Goal: Task Accomplishment & Management: Complete application form

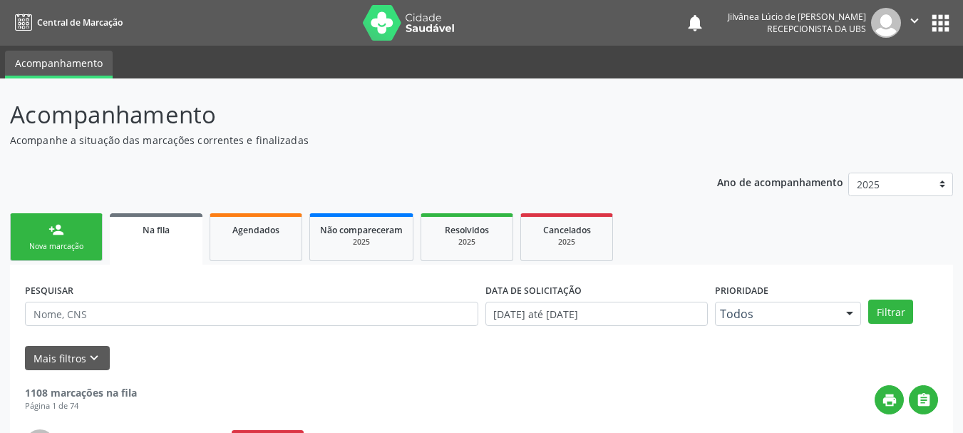
scroll to position [38, 0]
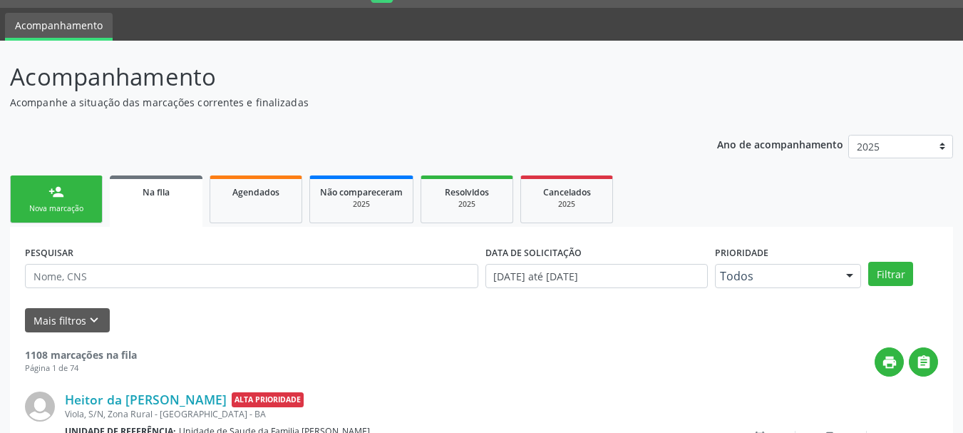
click at [51, 213] on div "Nova marcação" at bounding box center [56, 208] width 71 height 11
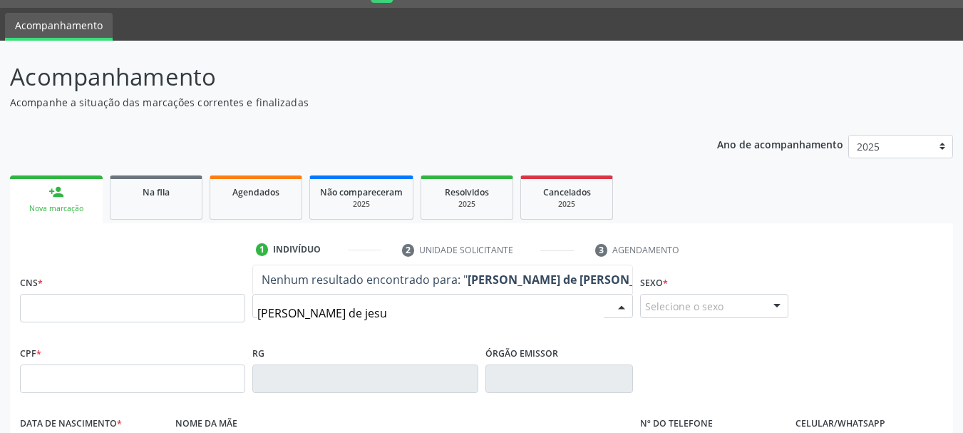
type input "[PERSON_NAME] de jesus"
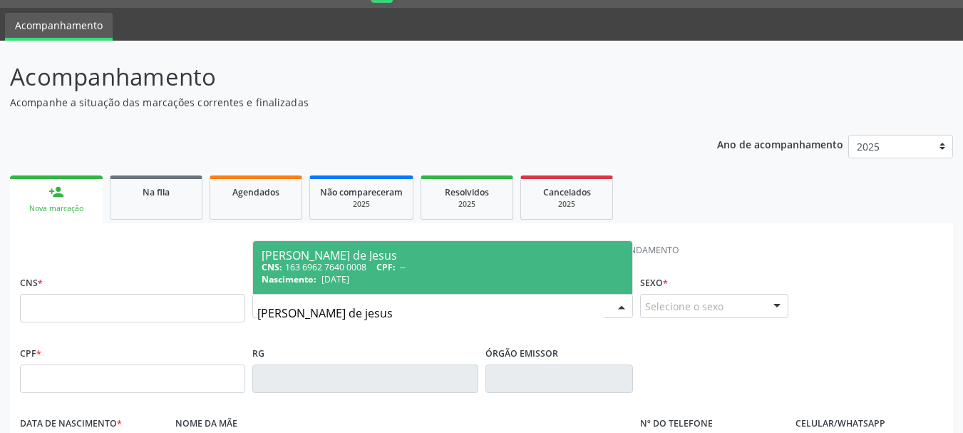
click at [339, 277] on span "[DATE]" at bounding box center [336, 279] width 28 height 12
type input "163 6962 7640 0008"
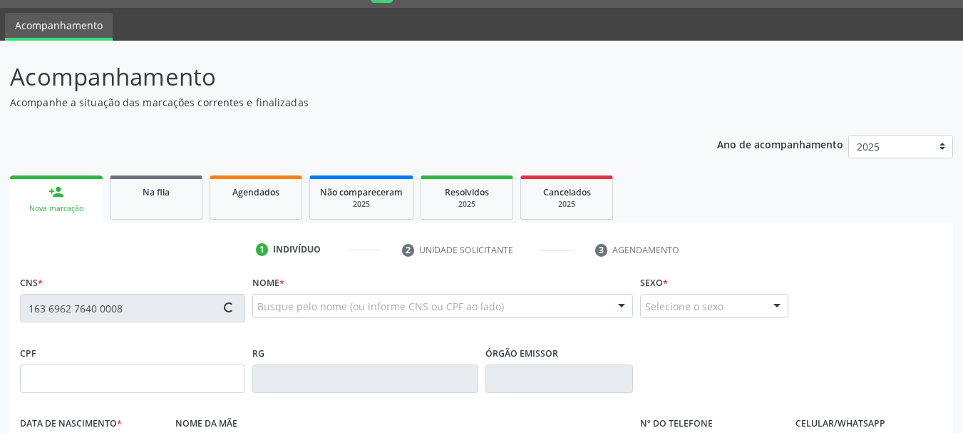
type input "[DATE]"
type input "[PERSON_NAME] de [DEMOGRAPHIC_DATA]"
type input "[PHONE_NUMBER]"
type input "S/N"
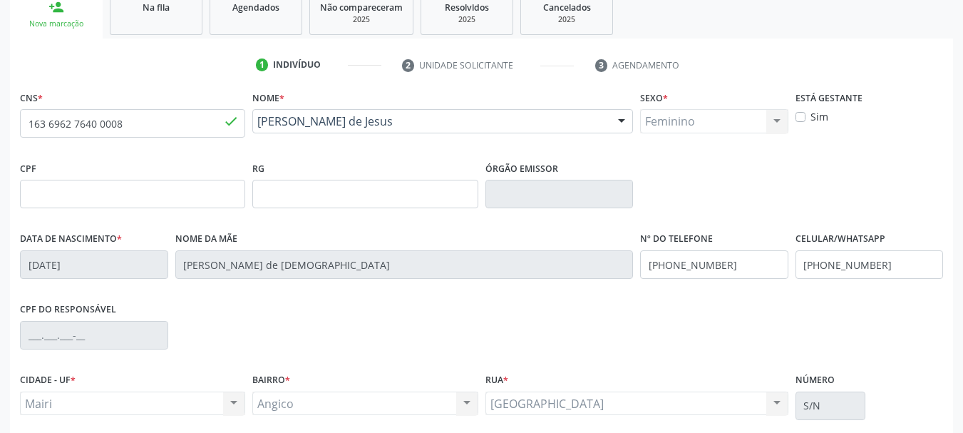
scroll to position [340, 0]
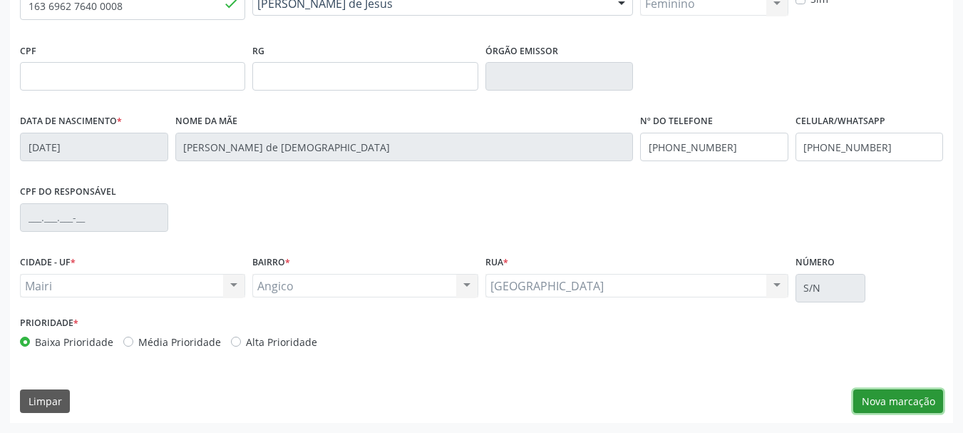
click at [866, 404] on button "Nova marcação" at bounding box center [899, 401] width 90 height 24
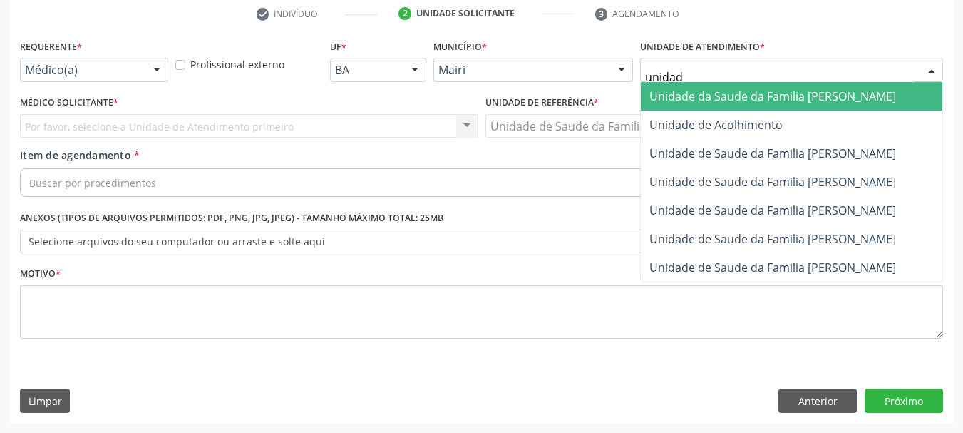
type input "unidade"
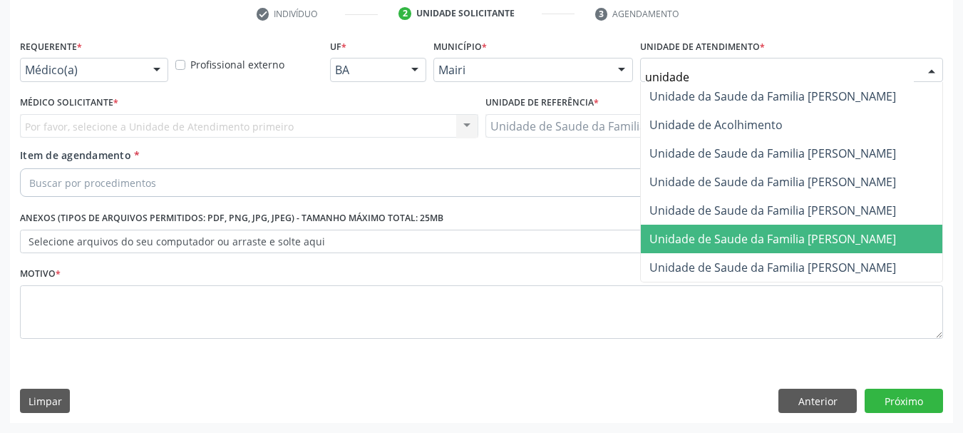
click at [715, 251] on span "Unidade de Saude da Familia [PERSON_NAME]" at bounding box center [792, 239] width 302 height 29
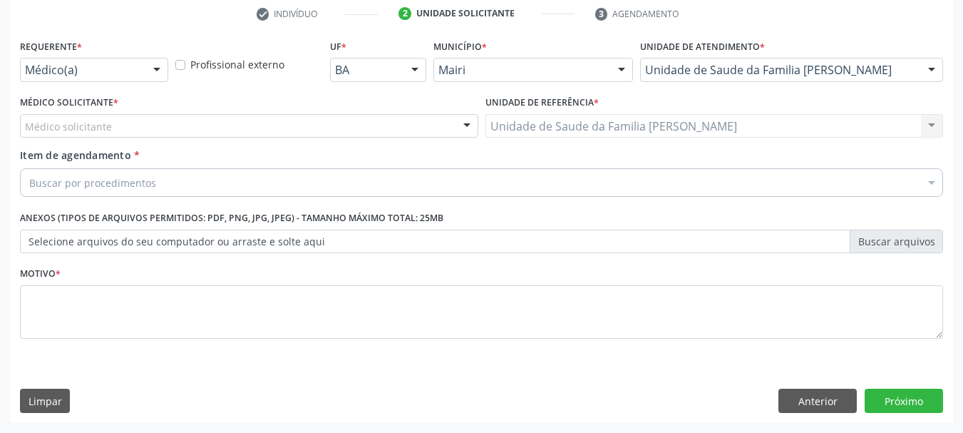
click at [141, 123] on div "Médico solicitante" at bounding box center [249, 126] width 459 height 24
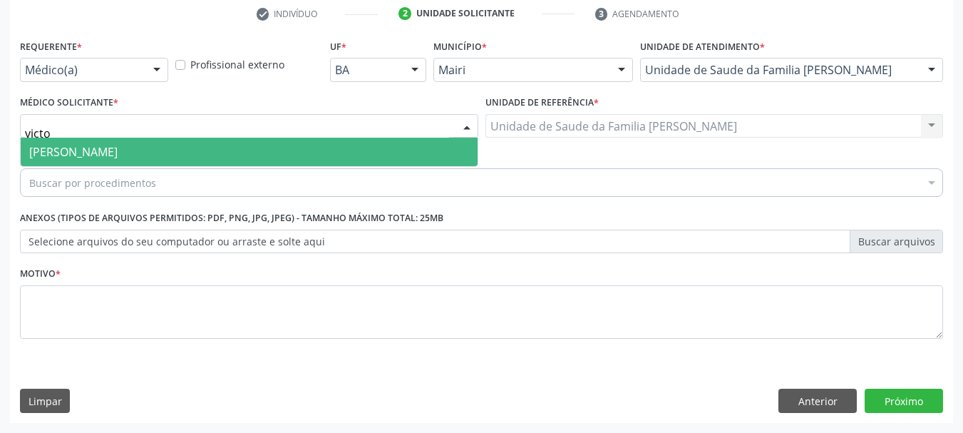
type input "victor"
click at [156, 140] on span "[PERSON_NAME]" at bounding box center [249, 152] width 457 height 29
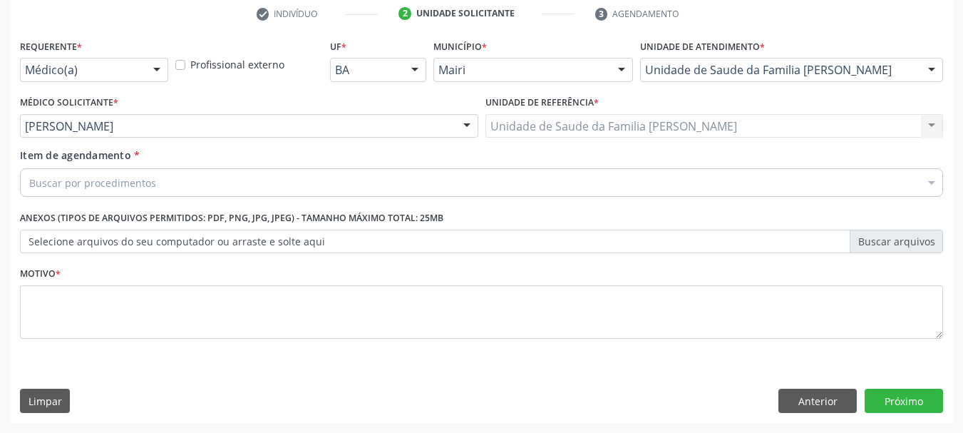
click at [187, 190] on div "Buscar por procedimentos" at bounding box center [482, 182] width 924 height 29
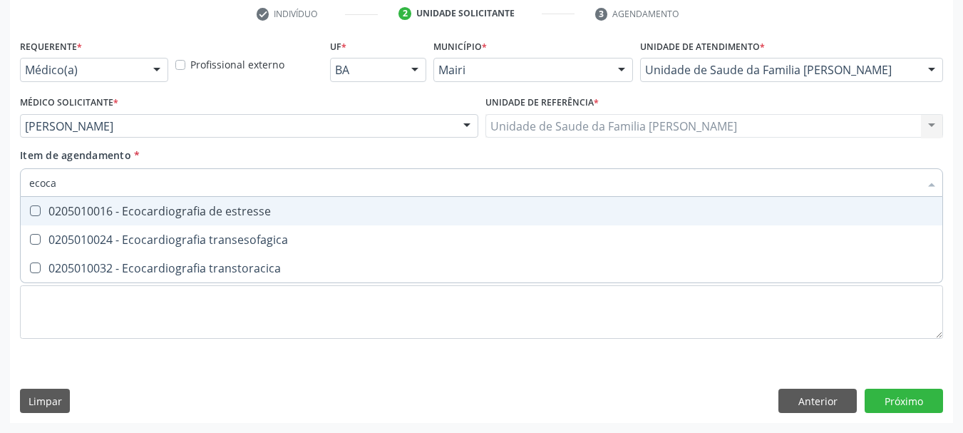
type input "ecocar"
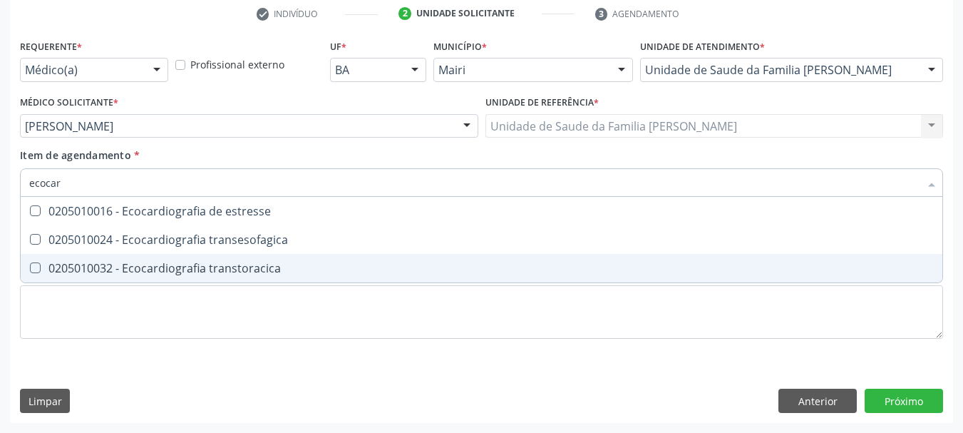
click at [225, 267] on div "0205010032 - Ecocardiografia transtoracica" at bounding box center [481, 267] width 905 height 11
checkbox transtoracica "true"
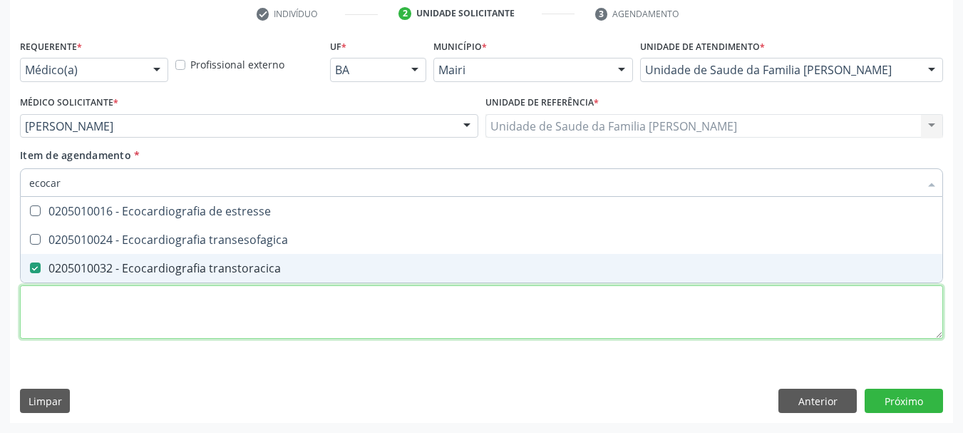
click at [239, 318] on div "Requerente * Médico(a) Médico(a) Enfermeiro(a) Paciente Nenhum resultado encont…" at bounding box center [482, 197] width 924 height 323
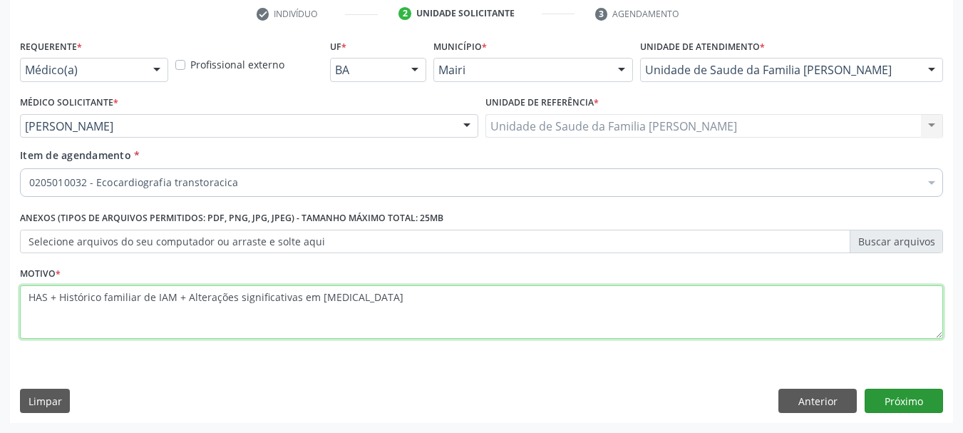
type textarea "HAS + Histórico familiar de IAM + Alterações significativas em [MEDICAL_DATA]"
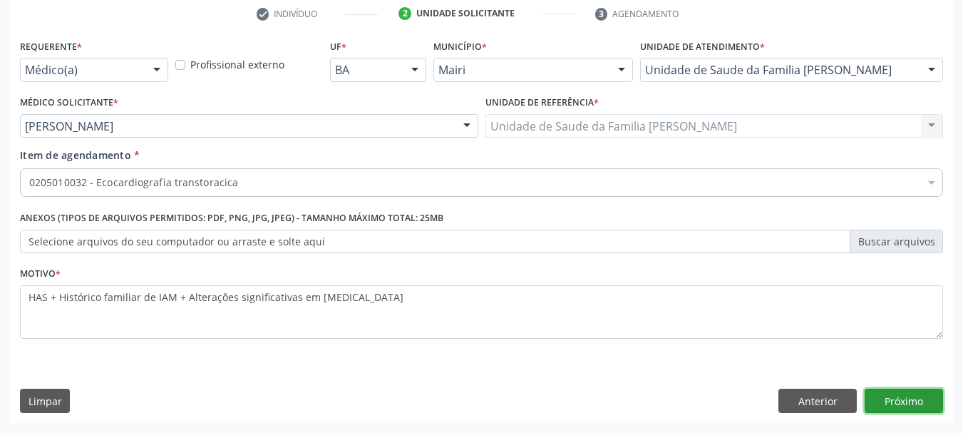
click at [891, 406] on button "Próximo" at bounding box center [904, 401] width 78 height 24
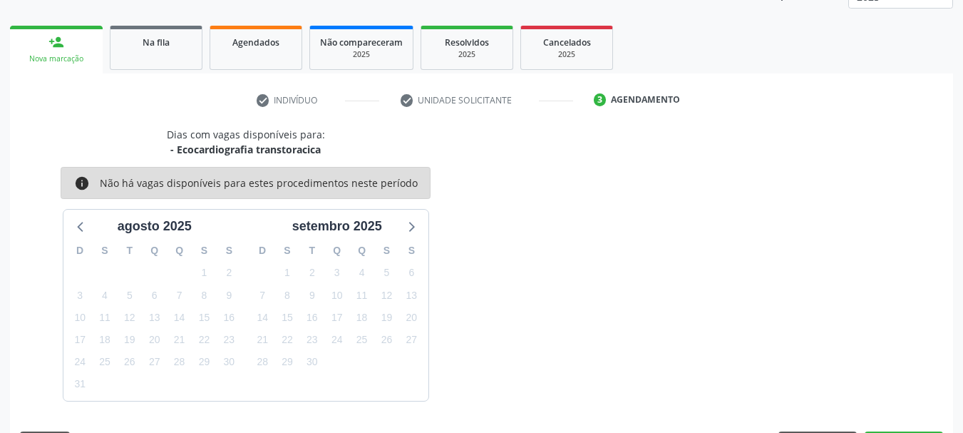
scroll to position [230, 0]
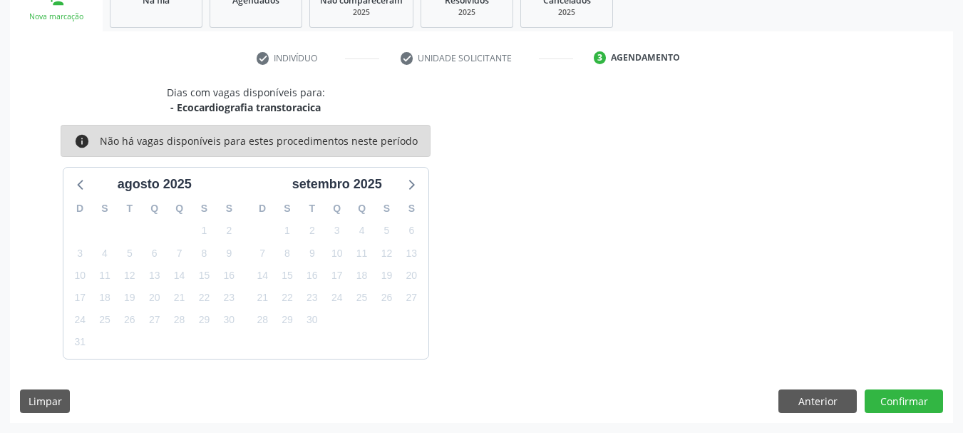
click at [888, 415] on div "Dias com vagas disponíveis para: - Ecocardiografia transtoracica info Não há va…" at bounding box center [481, 254] width 943 height 338
click at [888, 402] on button "Confirmar" at bounding box center [904, 401] width 78 height 24
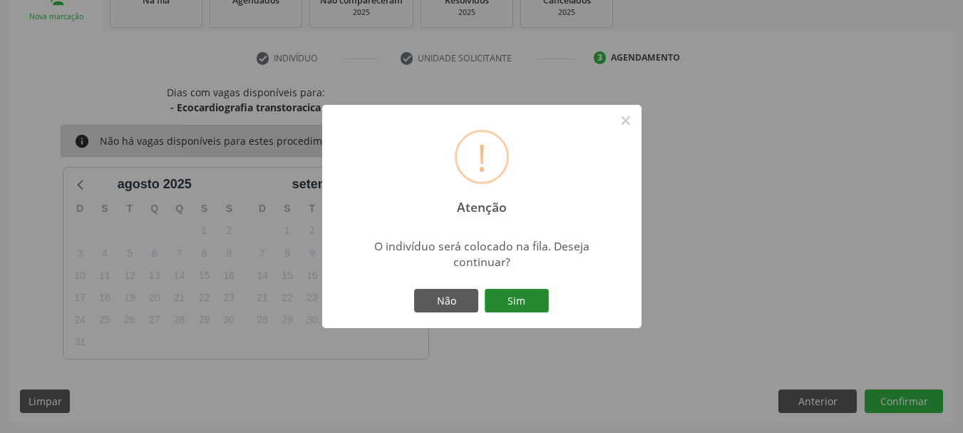
click at [521, 308] on button "Sim" at bounding box center [517, 301] width 64 height 24
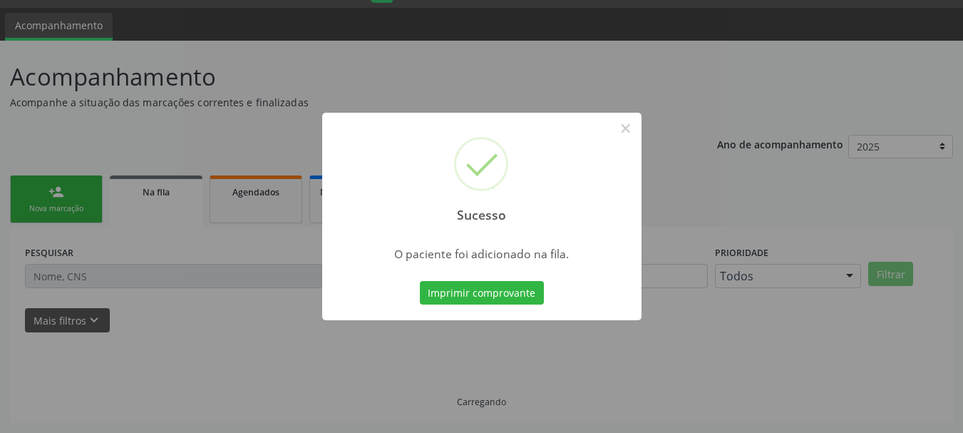
scroll to position [38, 0]
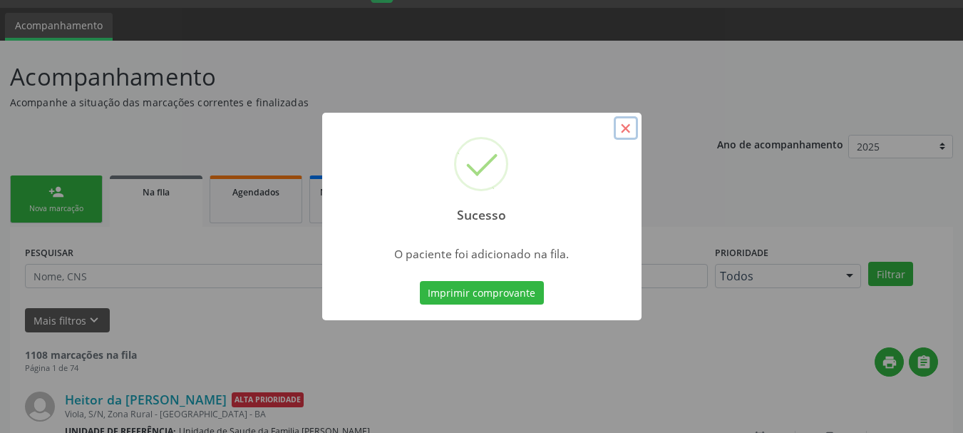
click at [628, 131] on button "×" at bounding box center [626, 128] width 24 height 24
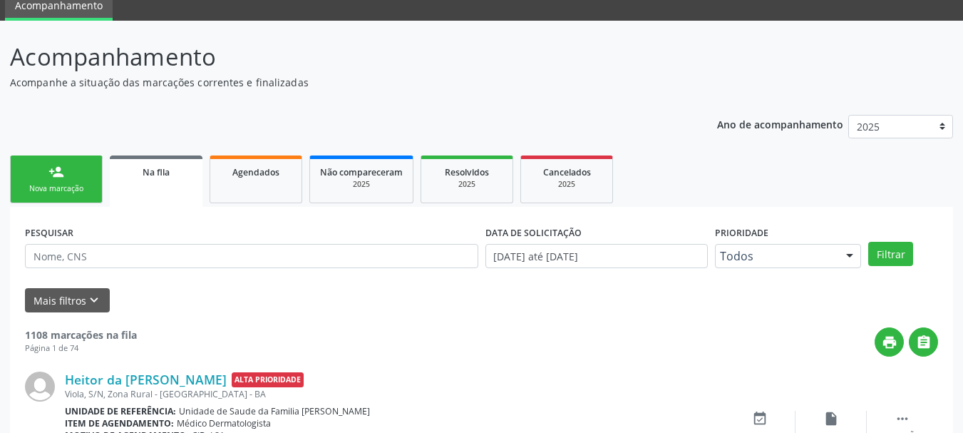
scroll to position [0, 0]
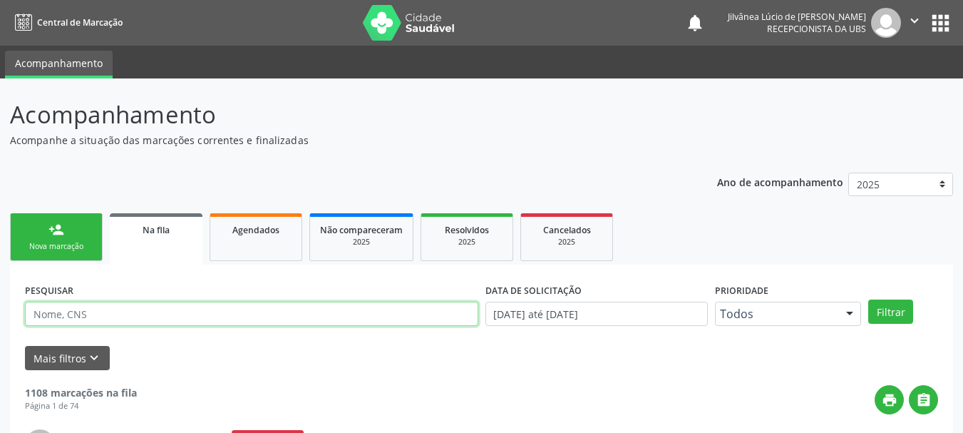
click at [116, 304] on input "text" at bounding box center [252, 314] width 454 height 24
paste input "GRACIETE [DEMOGRAPHIC_DATA]"
type input "GRACIETE [DEMOGRAPHIC_DATA]"
click at [869, 300] on button "Filtrar" at bounding box center [891, 312] width 45 height 24
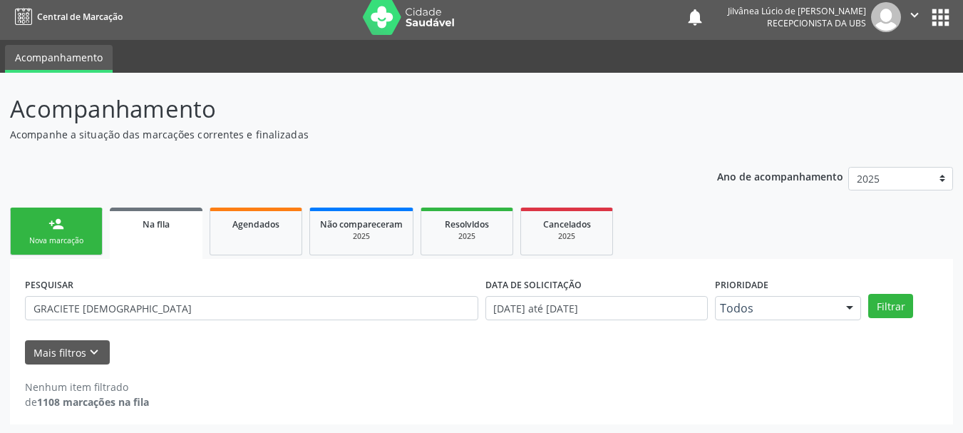
scroll to position [7, 0]
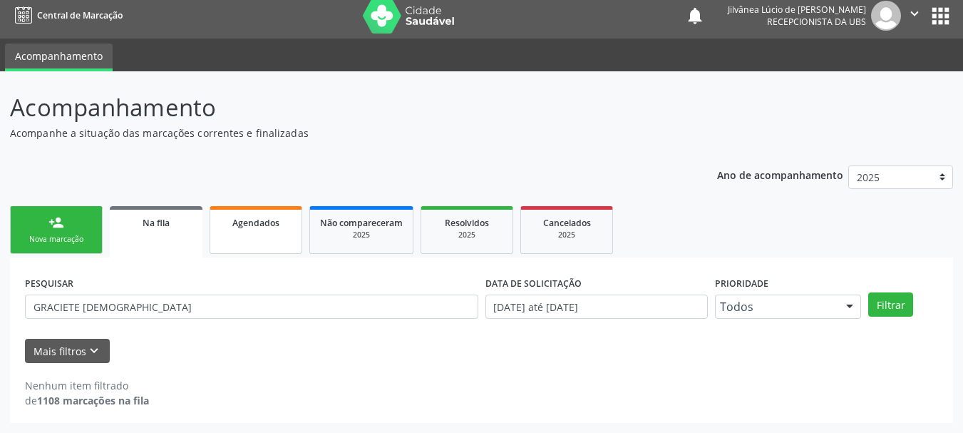
click at [241, 217] on span "Agendados" at bounding box center [255, 223] width 47 height 12
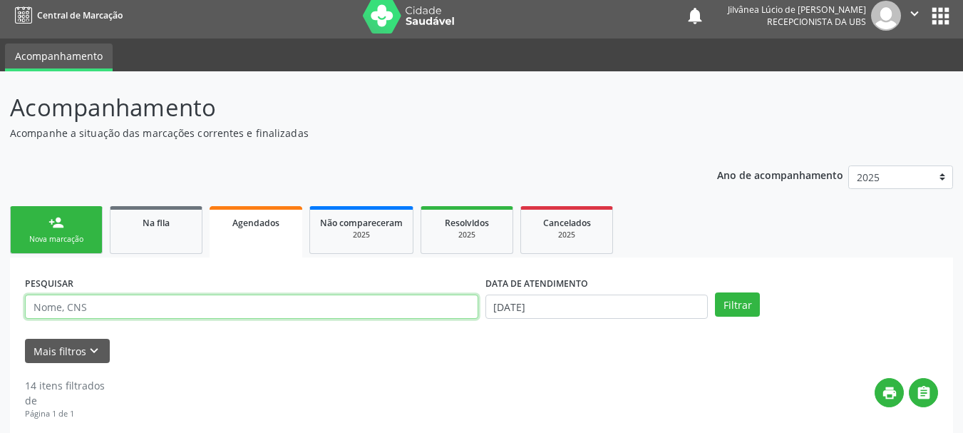
click at [195, 307] on input "text" at bounding box center [252, 307] width 454 height 24
paste input "GRACIETE [DEMOGRAPHIC_DATA]"
type input "GRACIETE [DEMOGRAPHIC_DATA]"
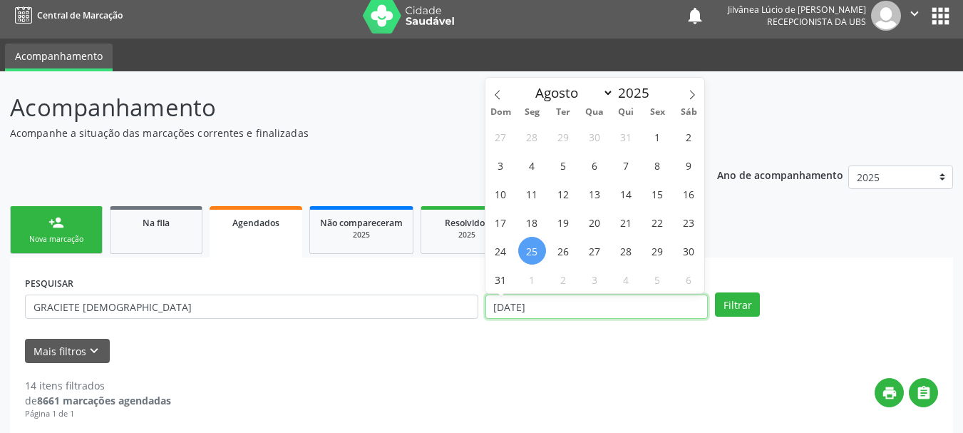
click at [549, 308] on input "[DATE]" at bounding box center [597, 307] width 223 height 24
click at [583, 251] on span "27" at bounding box center [595, 251] width 28 height 28
type input "[DATE]"
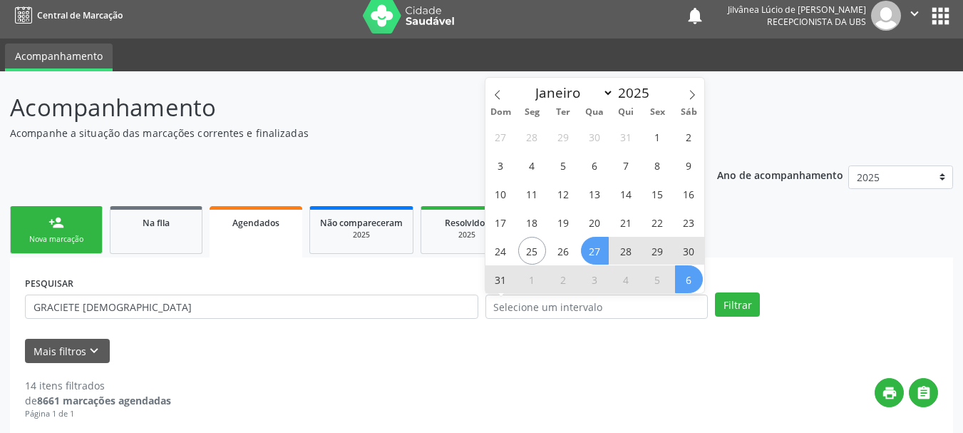
click at [755, 272] on div "PESQUISAR GRACIETE EVANGELISTA DATA DE ATENDIMENTO Filtrar" at bounding box center [481, 300] width 921 height 56
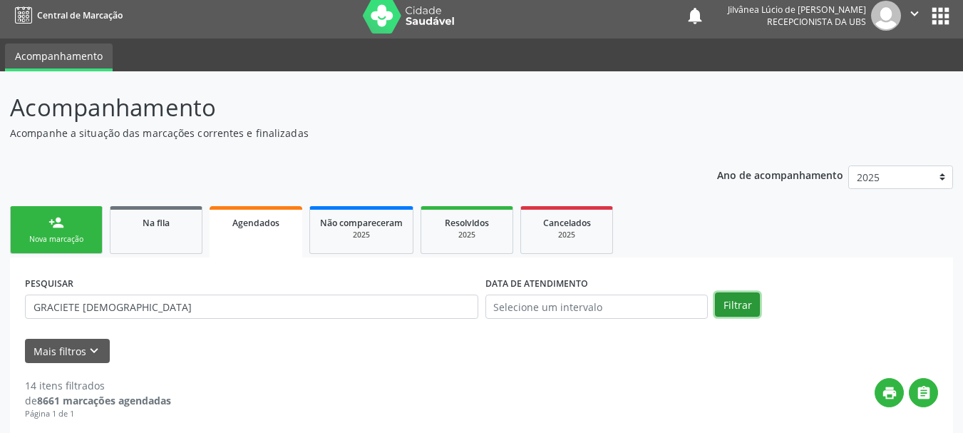
click at [739, 307] on button "Filtrar" at bounding box center [737, 304] width 45 height 24
click at [39, 236] on div "Nova marcação" at bounding box center [56, 239] width 71 height 11
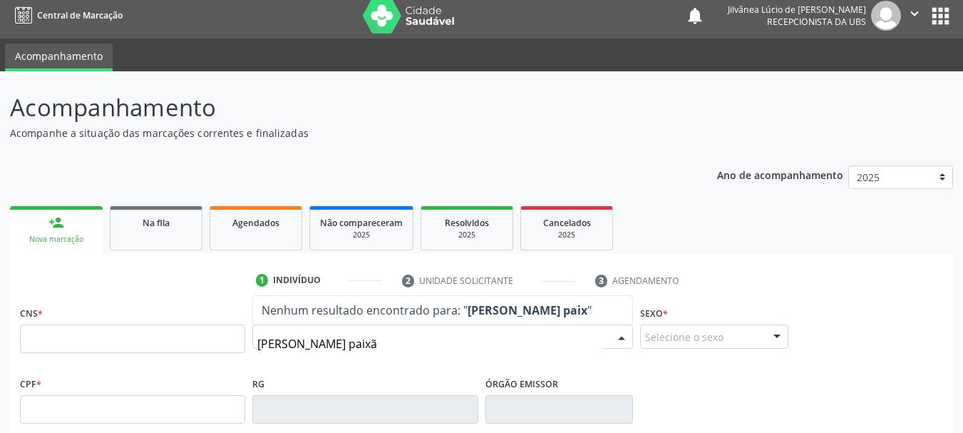
type input "[PERSON_NAME] paixão"
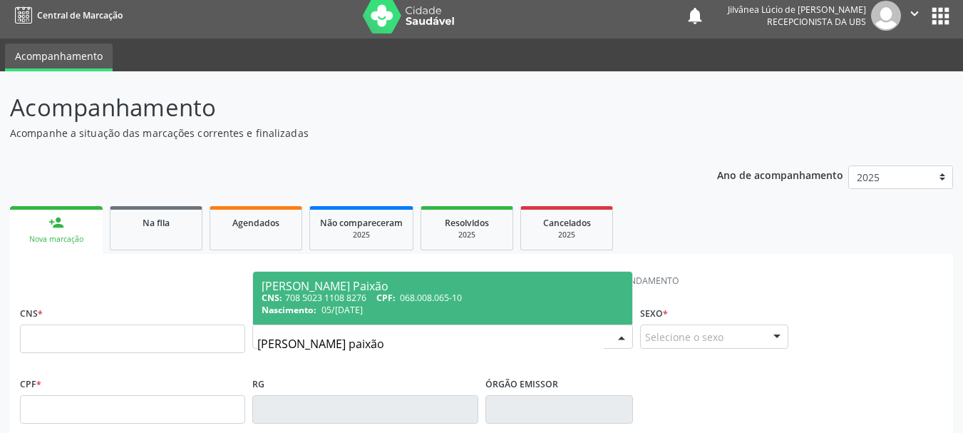
click at [402, 301] on div "CNS: 708 5023 1108 8276 CPF: 068.008.065-10" at bounding box center [443, 298] width 362 height 12
type input "708 5023 1108 8276"
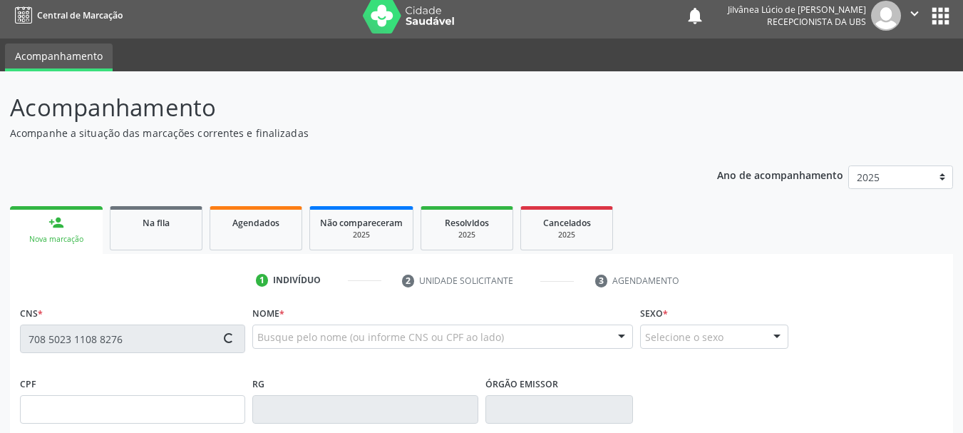
type input "068.008.065-10"
type input "05/[DATE]"
type input "Gildasia Trindade Paixão"
type input "[PHONE_NUMBER]"
type input "012.377.705-48"
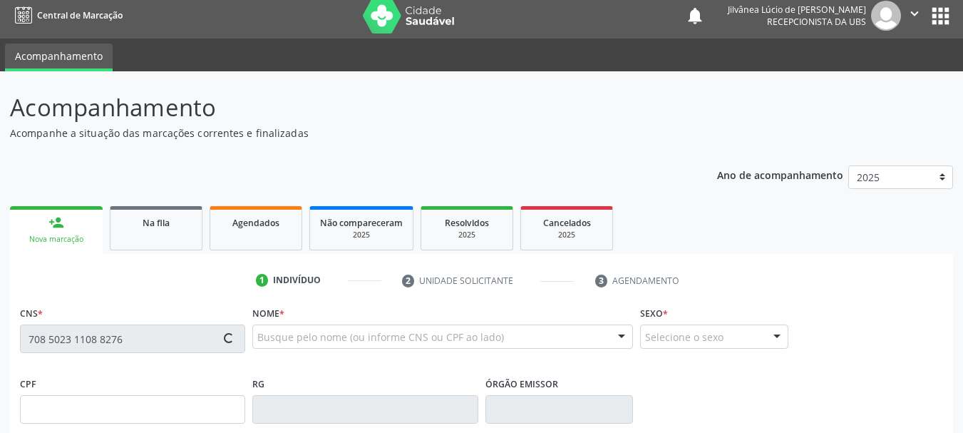
type input "S/N"
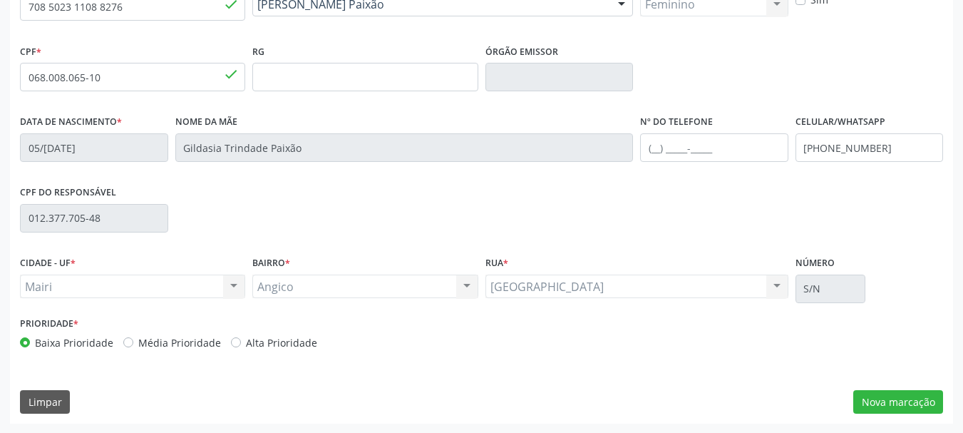
scroll to position [340, 0]
click at [246, 340] on label "Alta Prioridade" at bounding box center [281, 341] width 71 height 15
click at [233, 340] on input "Alta Prioridade" at bounding box center [236, 340] width 10 height 13
radio input "true"
click at [871, 366] on div "CNS 708 5023 1108 8276 done Nome * [PERSON_NAME] Paixão [PERSON_NAME] Paixão CN…" at bounding box center [481, 196] width 943 height 454
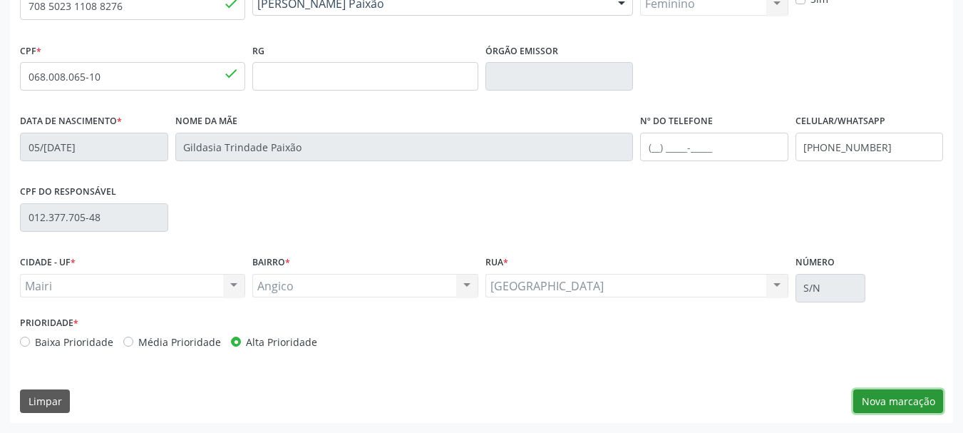
click at [882, 404] on button "Nova marcação" at bounding box center [899, 401] width 90 height 24
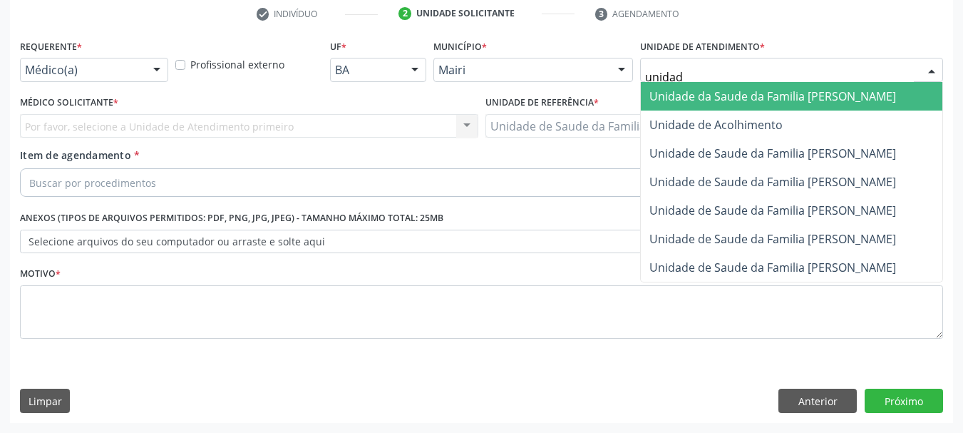
type input "unidade"
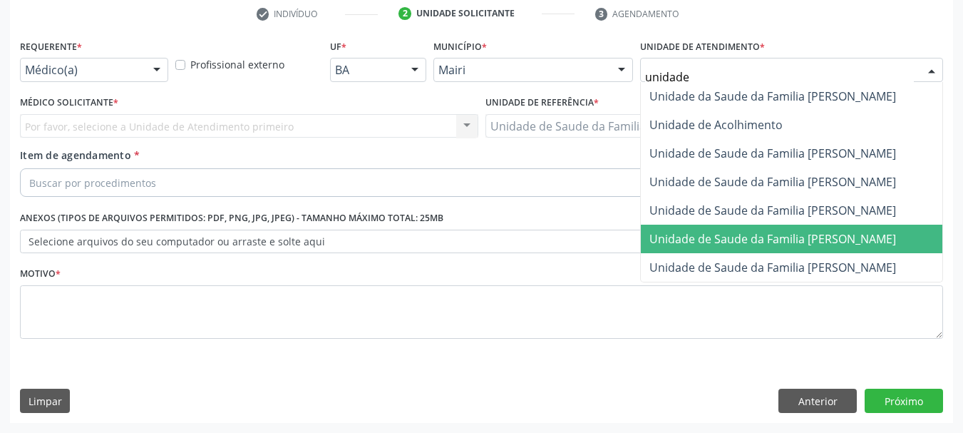
click at [804, 247] on span "Unidade de Saude da Familia [PERSON_NAME]" at bounding box center [792, 239] width 302 height 29
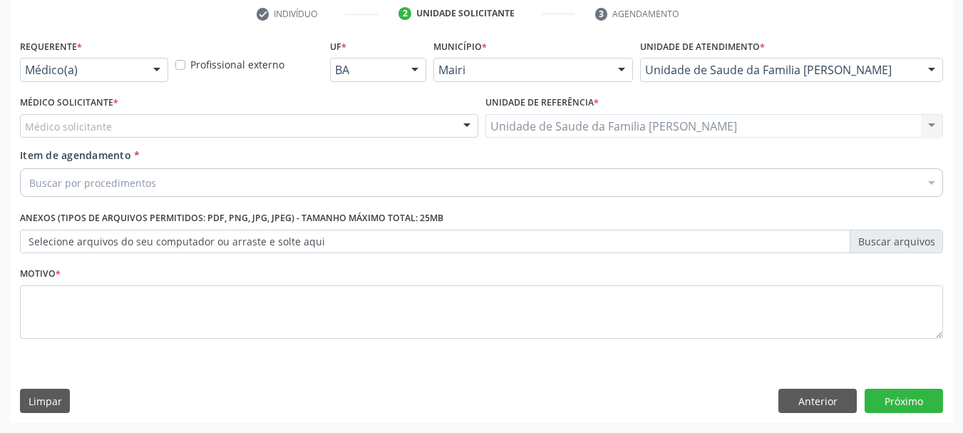
click at [148, 118] on div "Médico solicitante" at bounding box center [249, 126] width 459 height 24
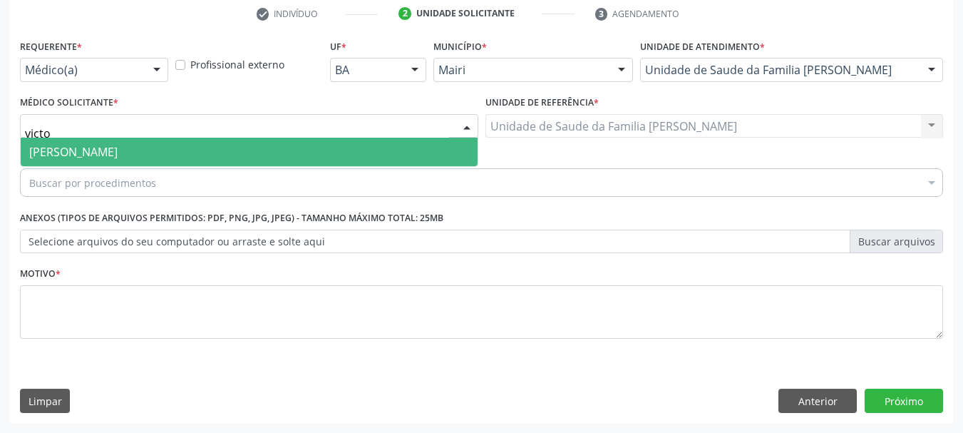
type input "victor"
click at [118, 155] on span "[PERSON_NAME]" at bounding box center [73, 152] width 88 height 16
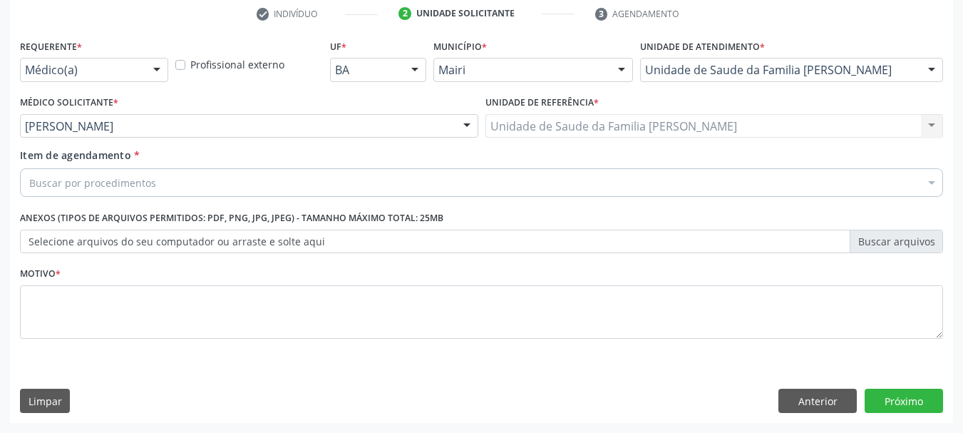
click at [177, 184] on div "Buscar por procedimentos" at bounding box center [482, 182] width 924 height 29
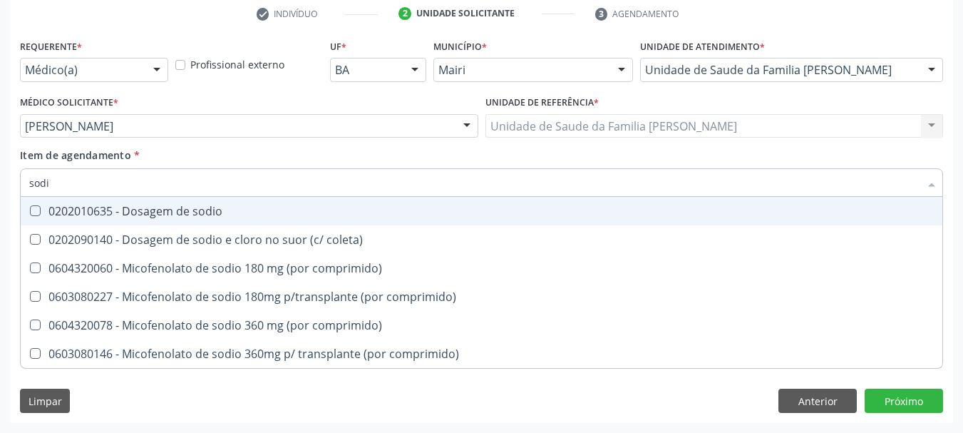
type input "sodio"
click at [158, 205] on div "0202010635 - Dosagem de sodio" at bounding box center [481, 210] width 905 height 11
checkbox sodio "true"
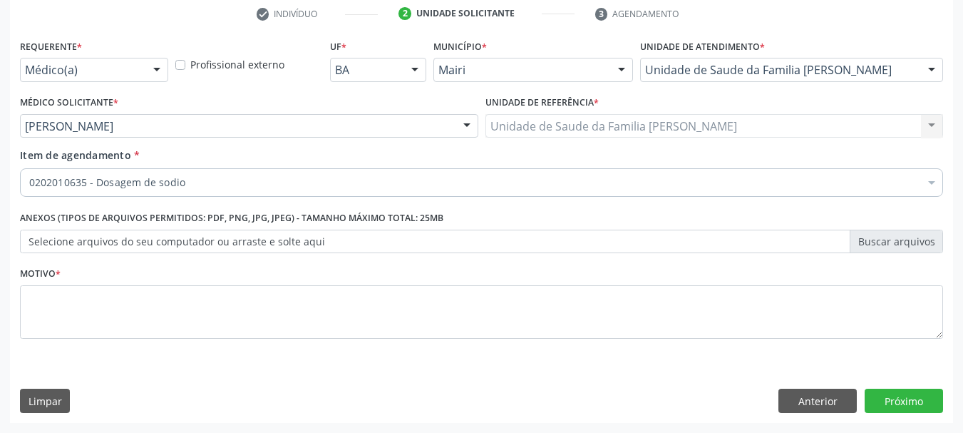
checkbox sodio "true"
click at [122, 173] on div "0202010635 - Dosagem de sodio" at bounding box center [482, 182] width 924 height 29
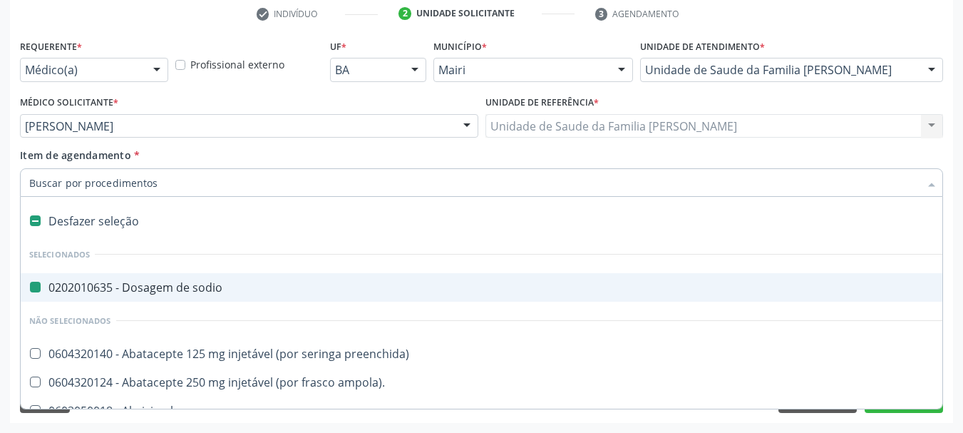
type input "p"
checkbox sodio "false"
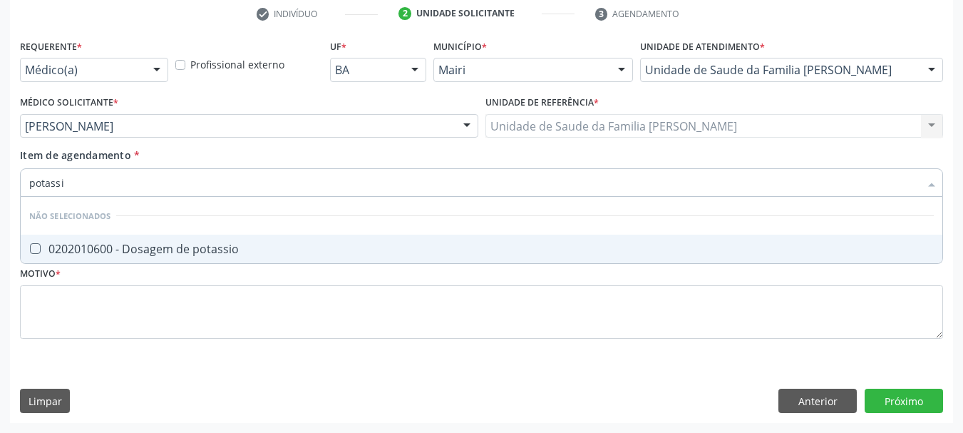
type input "potassio"
click at [175, 249] on div "0202010600 - Dosagem de potassio" at bounding box center [481, 248] width 905 height 11
checkbox potassio "true"
drag, startPoint x: 83, startPoint y: 185, endPoint x: 0, endPoint y: 188, distance: 82.8
click at [0, 188] on div "Acompanhamento Acompanhe a situação das marcações correntes e finalizadas Relat…" at bounding box center [481, 119] width 963 height 628
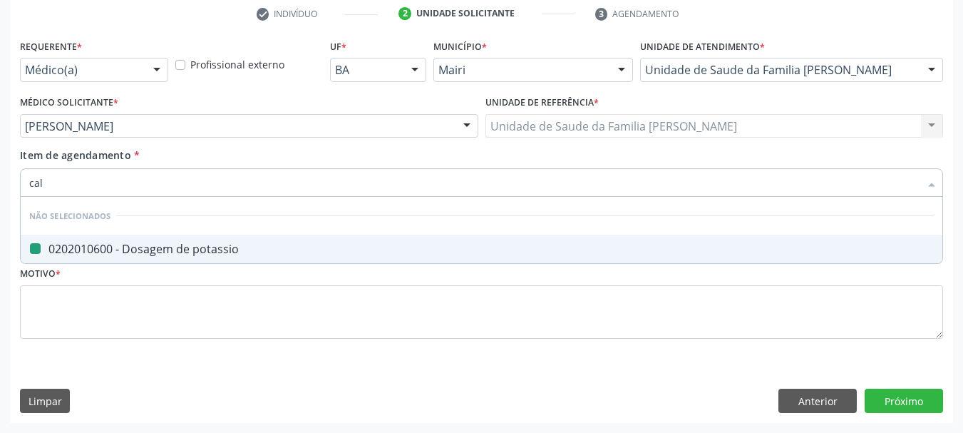
type input "calc"
checkbox potassio "false"
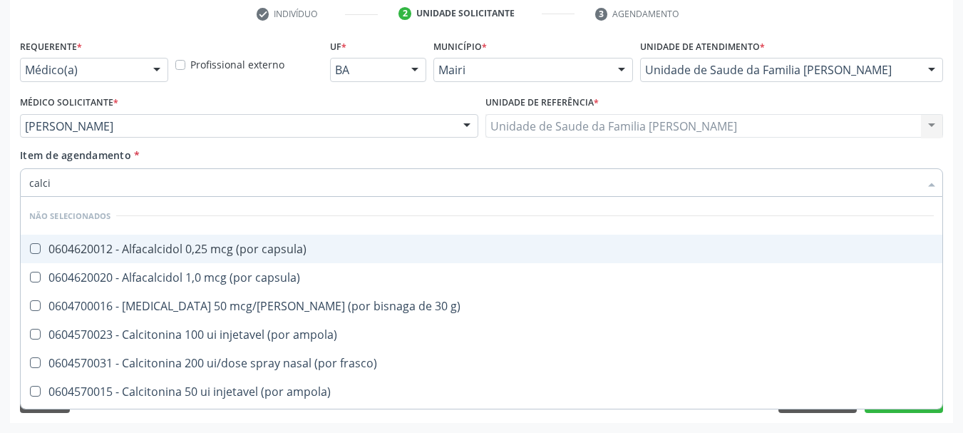
type input "calcio"
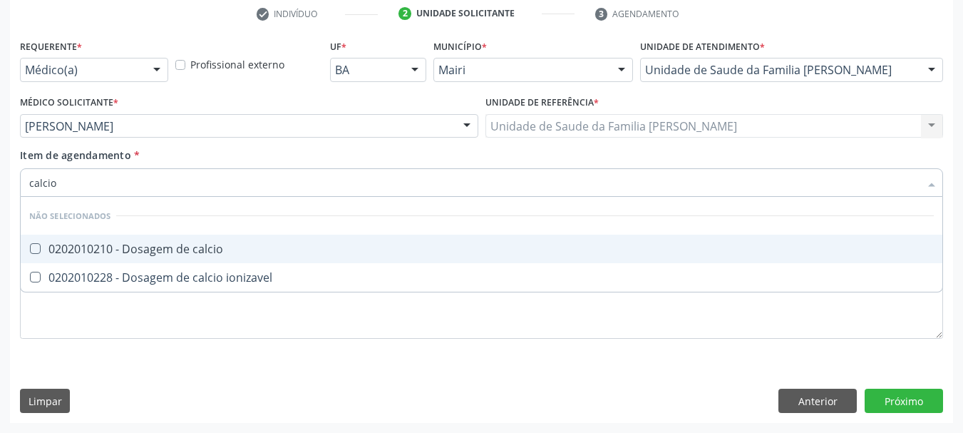
click at [116, 247] on div "0202010210 - Dosagem de calcio" at bounding box center [481, 248] width 905 height 11
checkbox calcio "true"
drag, startPoint x: 66, startPoint y: 182, endPoint x: 0, endPoint y: 201, distance: 68.4
click at [0, 201] on div "Acompanhamento Acompanhe a situação das marcações correntes e finalizadas Relat…" at bounding box center [481, 119] width 963 height 628
type input "pot"
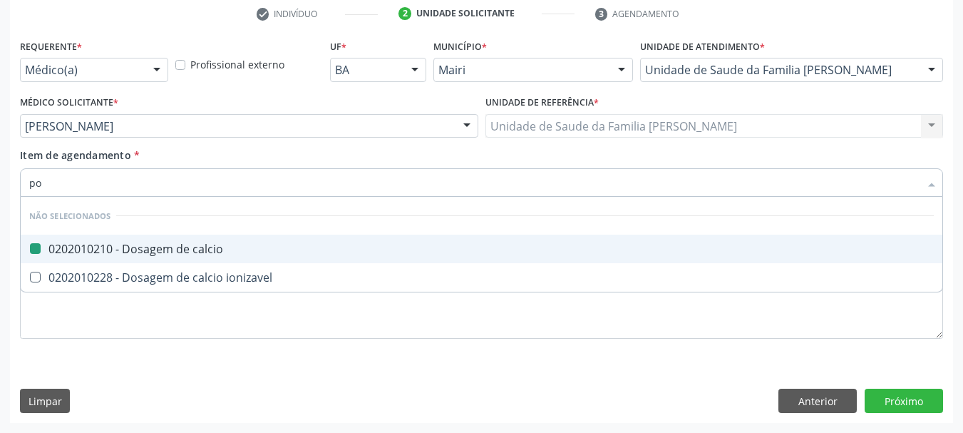
checkbox calcio "false"
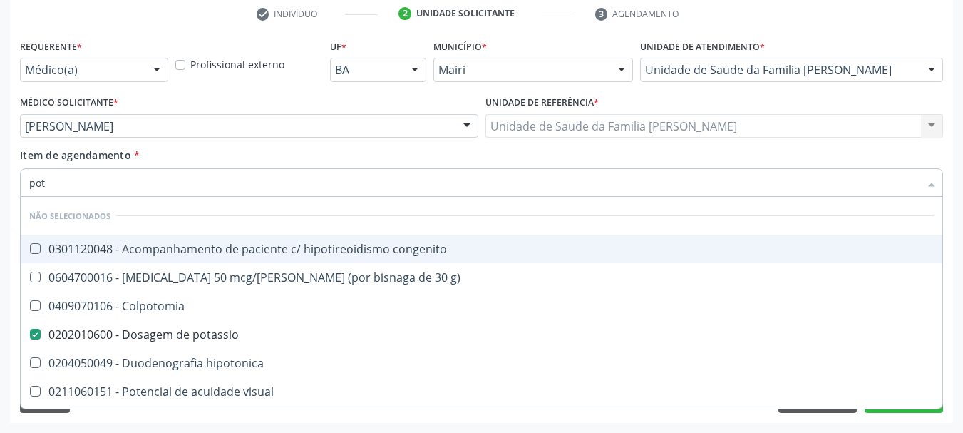
type input "pota"
checkbox congenito "true"
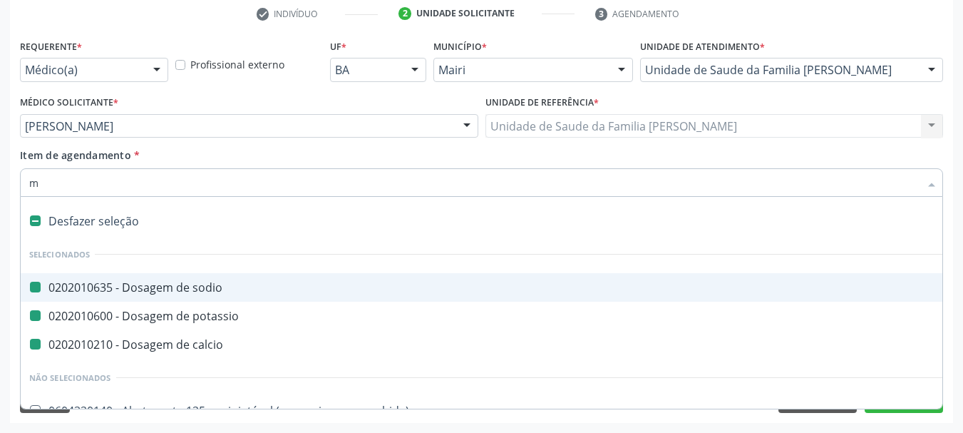
type input "ma"
checkbox sodio "false"
checkbox potassio "false"
checkbox calcio "false"
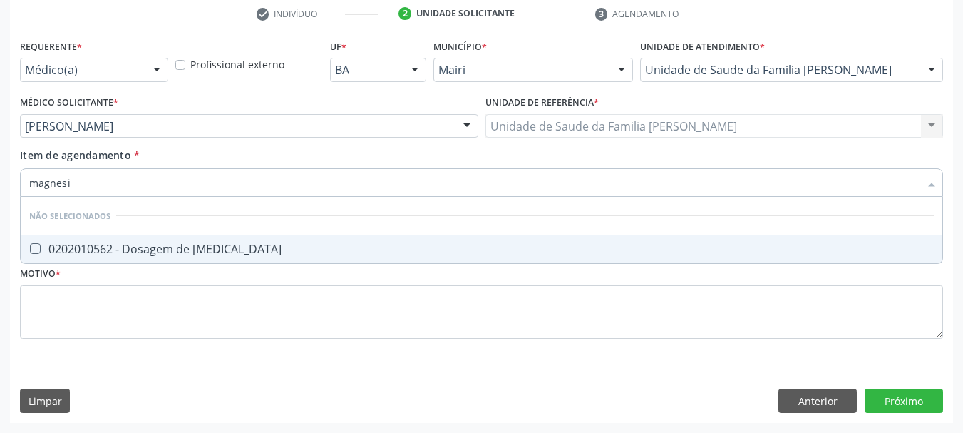
type input "[MEDICAL_DATA]"
click at [123, 243] on div "0202010562 - Dosagem de [MEDICAL_DATA]" at bounding box center [481, 248] width 905 height 11
checkbox magnesio "true"
drag, startPoint x: 92, startPoint y: 171, endPoint x: 0, endPoint y: 192, distance: 94.3
click at [0, 192] on div "Acompanhamento Acompanhe a situação das marcações correntes e finalizadas Relat…" at bounding box center [481, 119] width 963 height 628
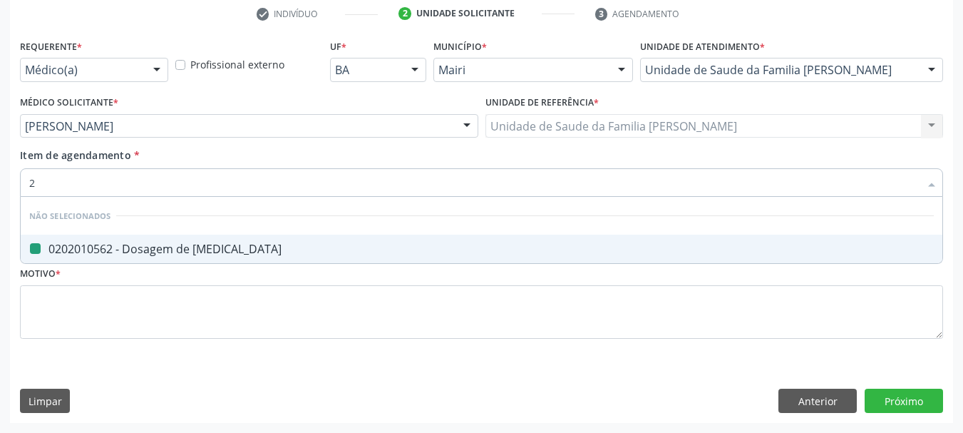
type input "25"
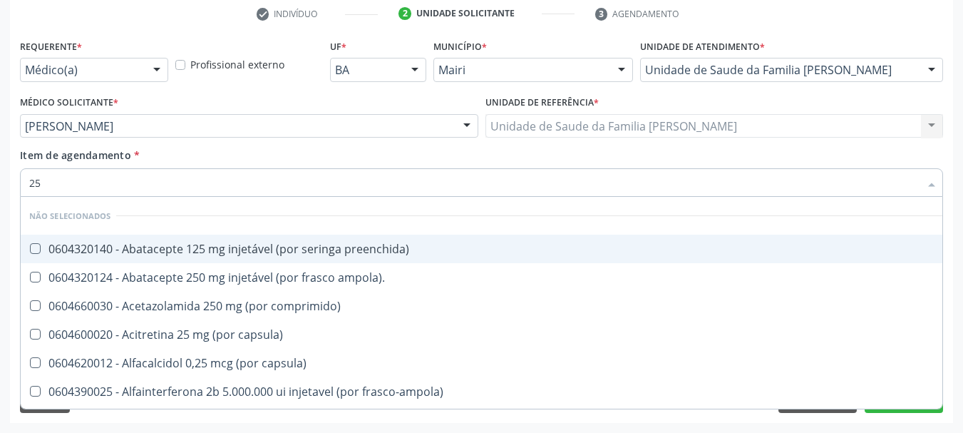
checkbox preenchida\) "false"
type input "2"
checkbox preenchida\) "true"
checkbox ampola\)\ "true"
checkbox comprimido\) "true"
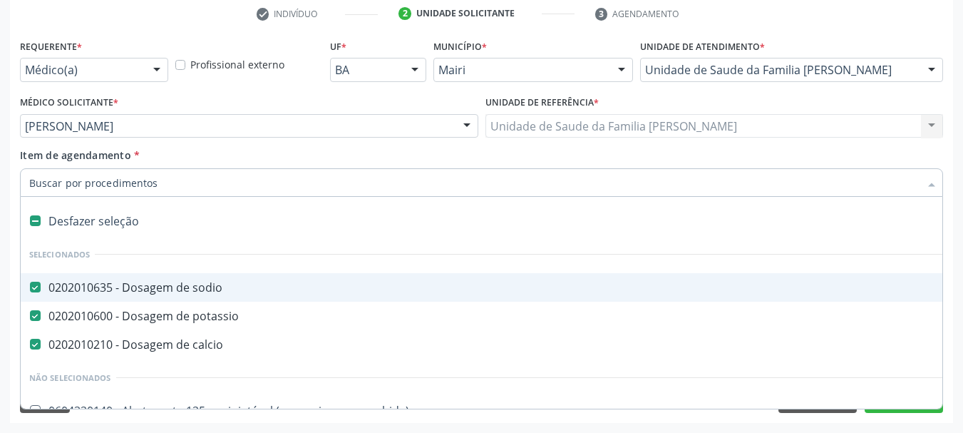
type input "v"
checkbox sodio "false"
checkbox potassio "false"
checkbox calcio "false"
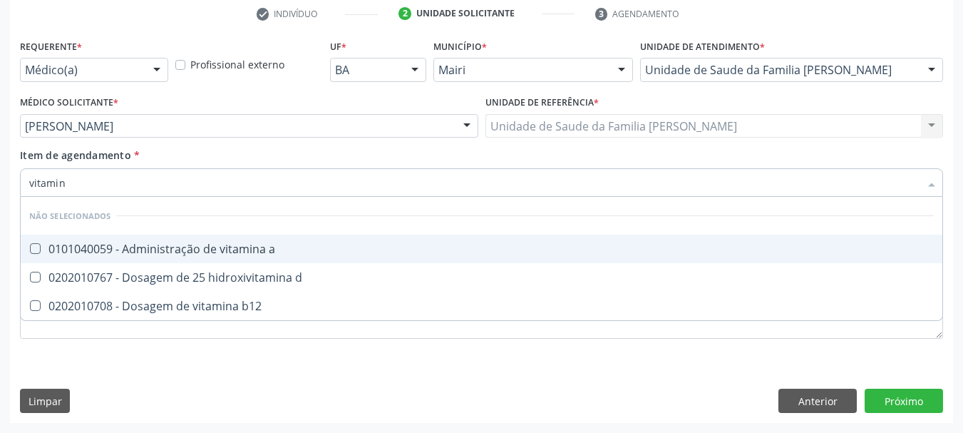
type input "vitamina"
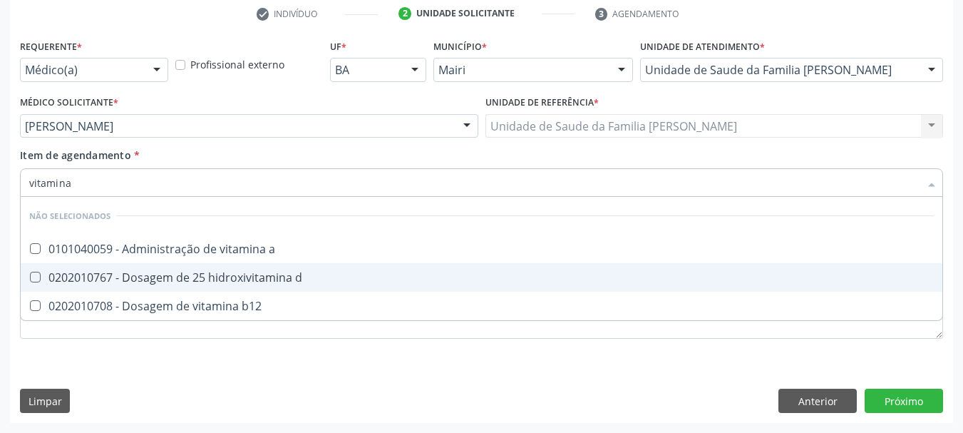
click at [133, 275] on div "0202010767 - Dosagem de 25 hidroxivitamina d" at bounding box center [481, 277] width 905 height 11
checkbox d "true"
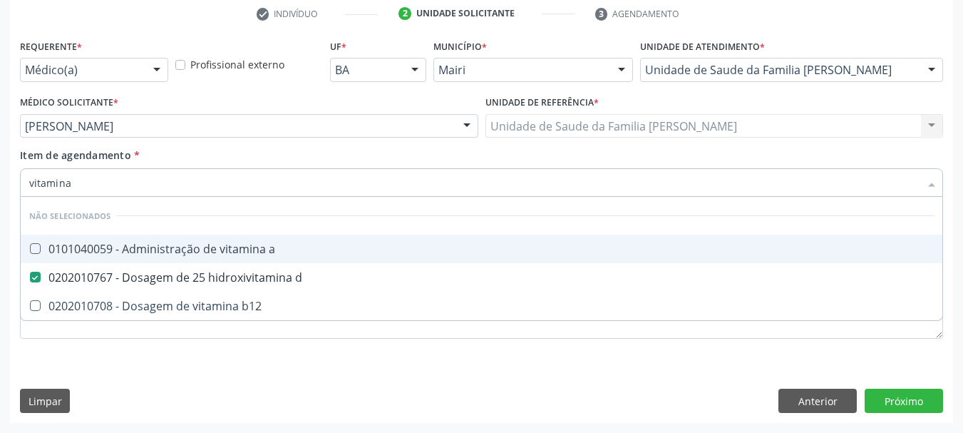
click at [0, 195] on div "Acompanhamento Acompanhe a situação das marcações correntes e finalizadas Relat…" at bounding box center [481, 119] width 963 height 628
type input "a"
checkbox link "true"
checkbox b12 "true"
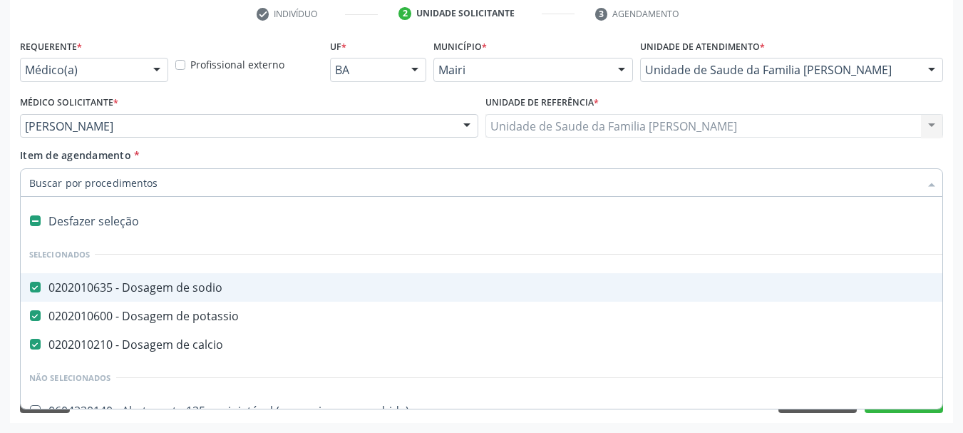
type input "p"
checkbox calcio "false"
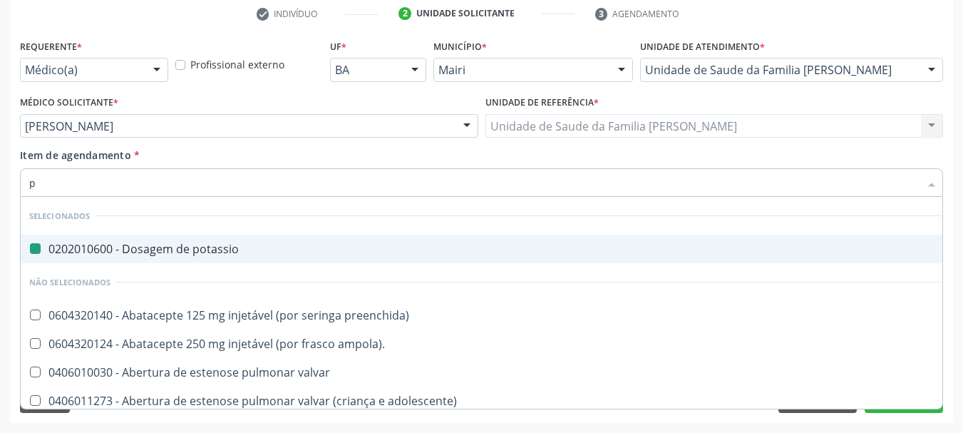
type input "pr"
checkbox potassio "false"
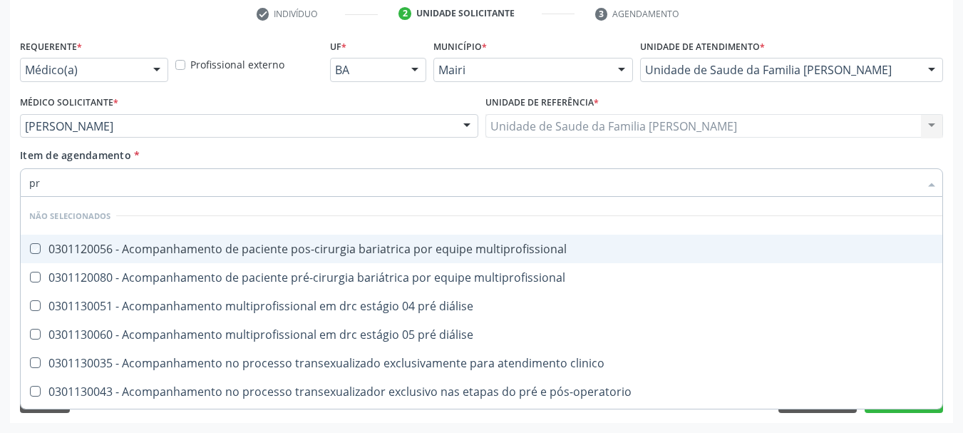
type input "p"
checkbox multiprofissional "true"
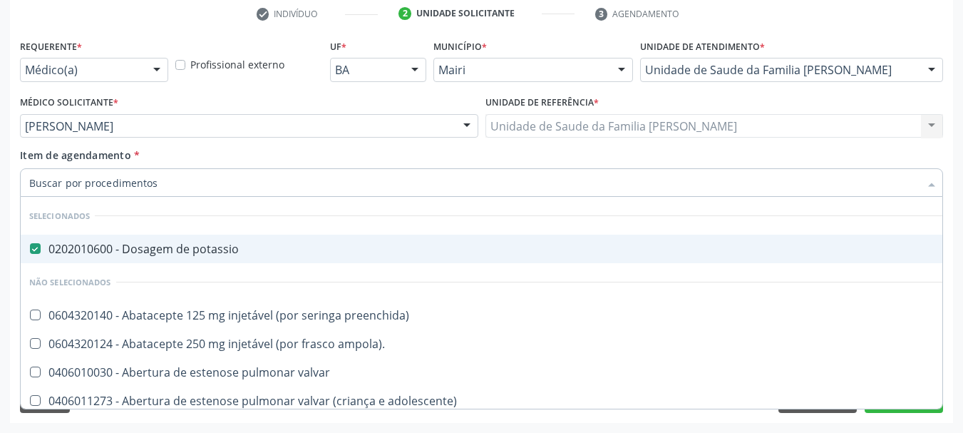
checkbox preenchida\) "true"
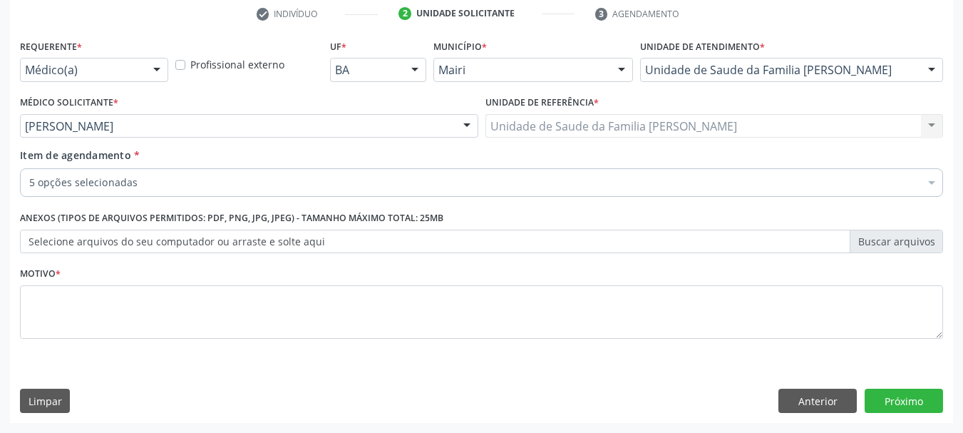
scroll to position [274, 0]
click at [119, 191] on div "5 opções selecionadas" at bounding box center [482, 182] width 924 height 29
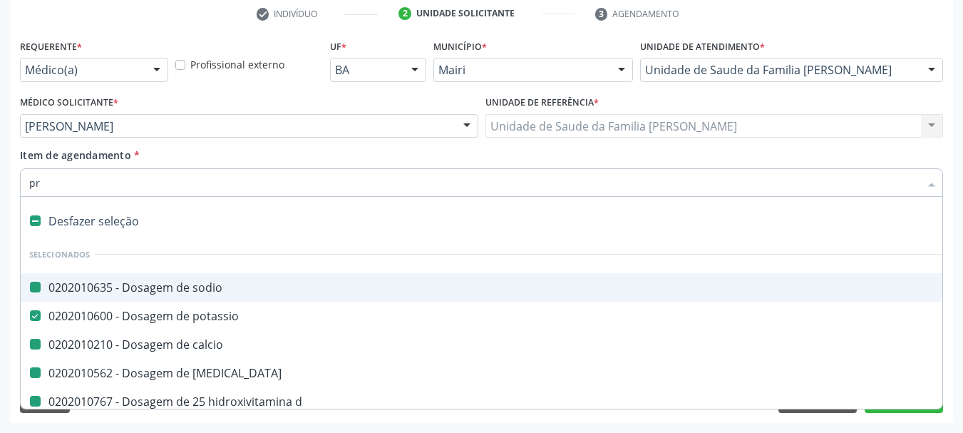
type input "pro"
checkbox sodio "false"
checkbox calcio "false"
checkbox magnesio "false"
checkbox d "false"
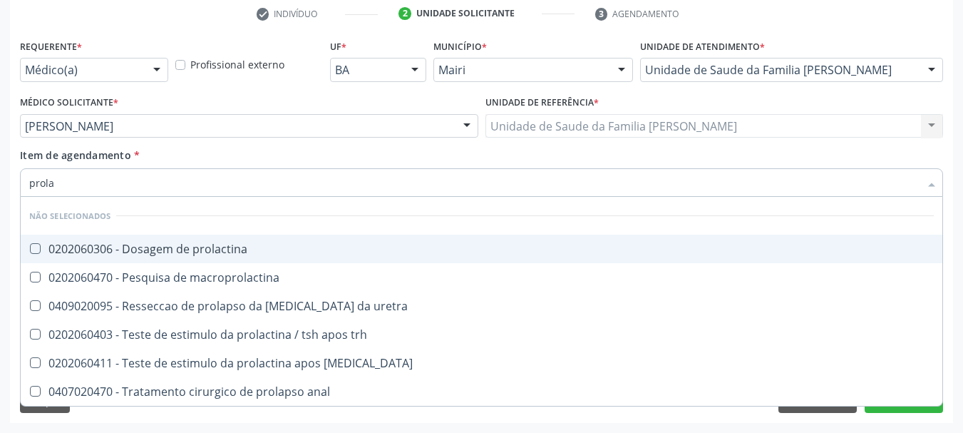
type input "prolac"
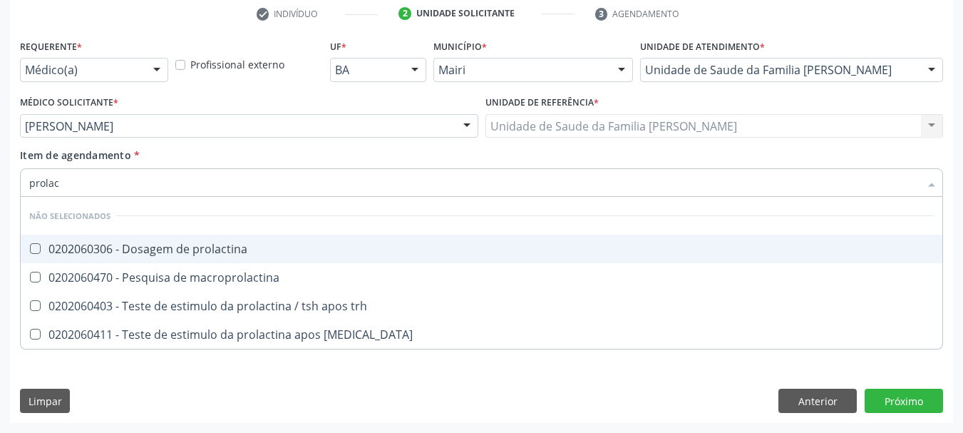
drag, startPoint x: 60, startPoint y: 185, endPoint x: 0, endPoint y: 200, distance: 61.9
click at [0, 200] on div "Acompanhamento Acompanhe a situação das marcações correntes e finalizadas Relat…" at bounding box center [481, 119] width 963 height 628
checkbox prolactina "true"
checkbox trh "true"
checkbox clorpromazina "true"
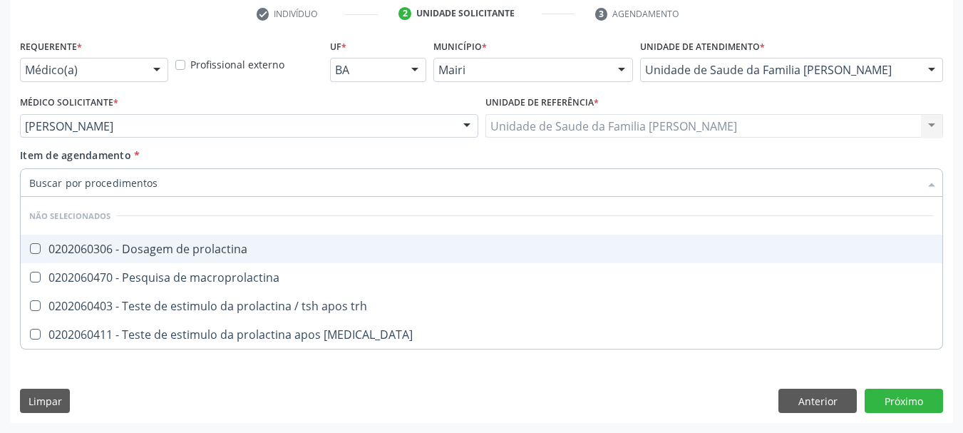
checkbox macroprolactina "true"
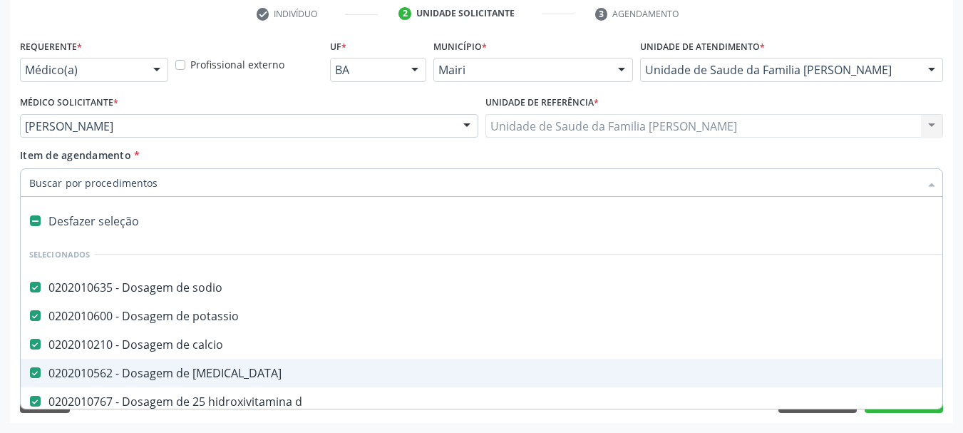
click at [1, 301] on div "Acompanhamento Acompanhe a situação das marcações correntes e finalizadas Relat…" at bounding box center [481, 119] width 963 height 628
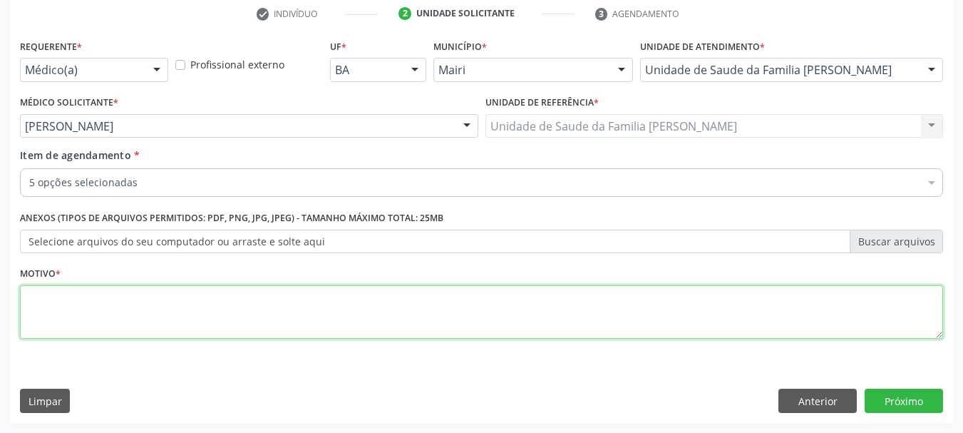
click at [85, 312] on textarea at bounding box center [482, 312] width 924 height 54
type textarea "D35"
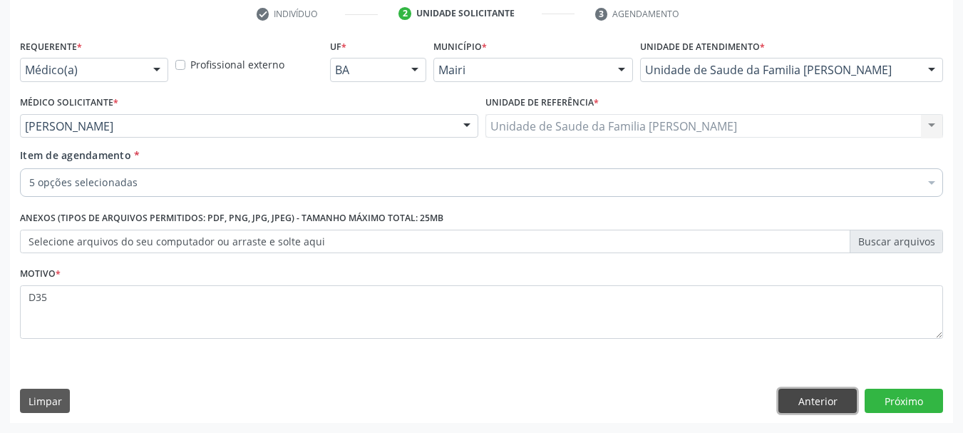
click at [813, 389] on button "Anterior" at bounding box center [818, 401] width 78 height 24
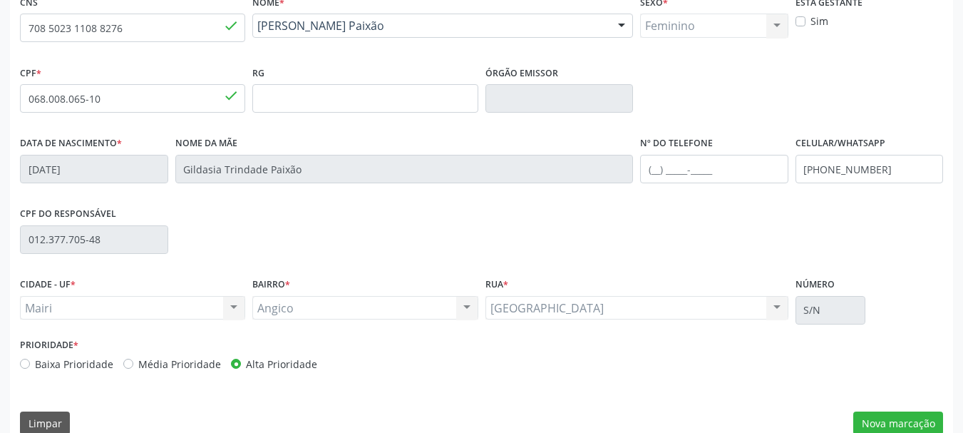
scroll to position [340, 0]
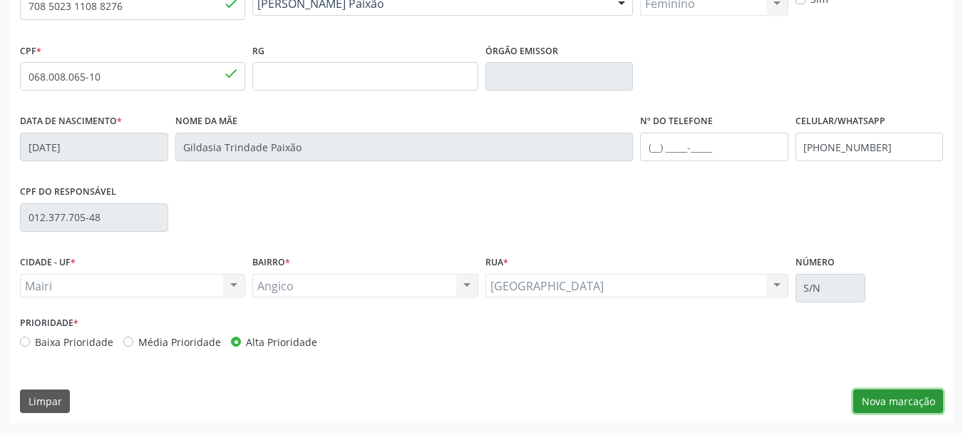
click at [874, 389] on button "Nova marcação" at bounding box center [899, 401] width 90 height 24
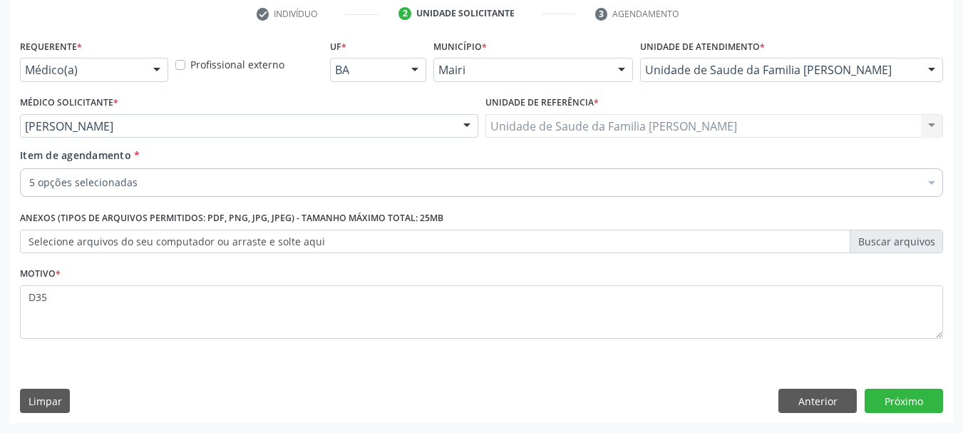
scroll to position [274, 0]
click at [692, 384] on div "Requerente * Médico(a) Médico(a) Enfermeiro(a) Paciente Nenhum resultado encont…" at bounding box center [481, 229] width 943 height 387
click at [904, 397] on button "Próximo" at bounding box center [904, 401] width 78 height 24
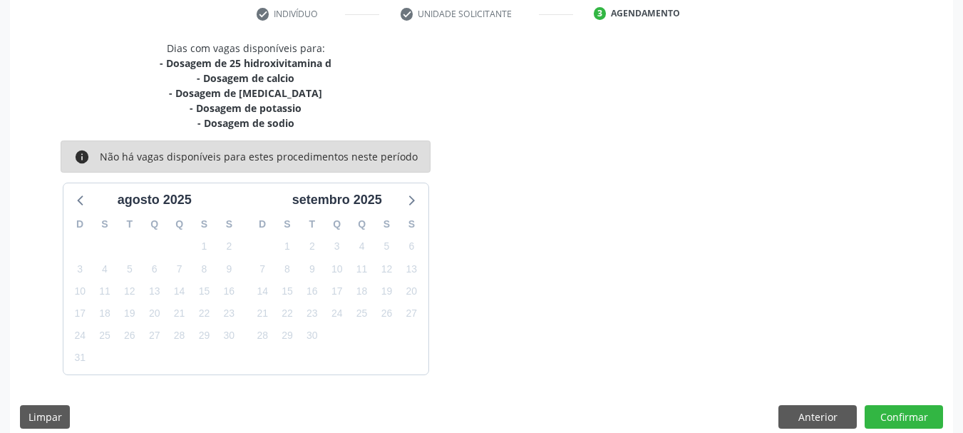
scroll to position [290, 0]
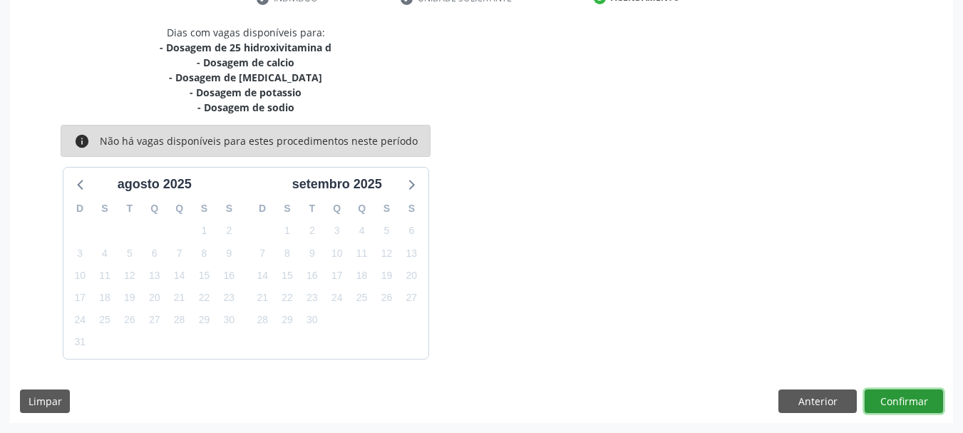
click at [910, 394] on button "Confirmar" at bounding box center [904, 401] width 78 height 24
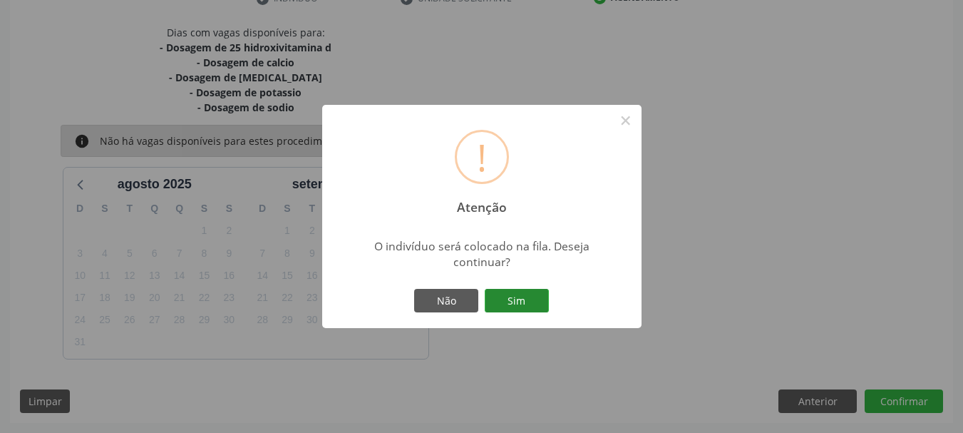
click at [502, 297] on button "Sim" at bounding box center [517, 301] width 64 height 24
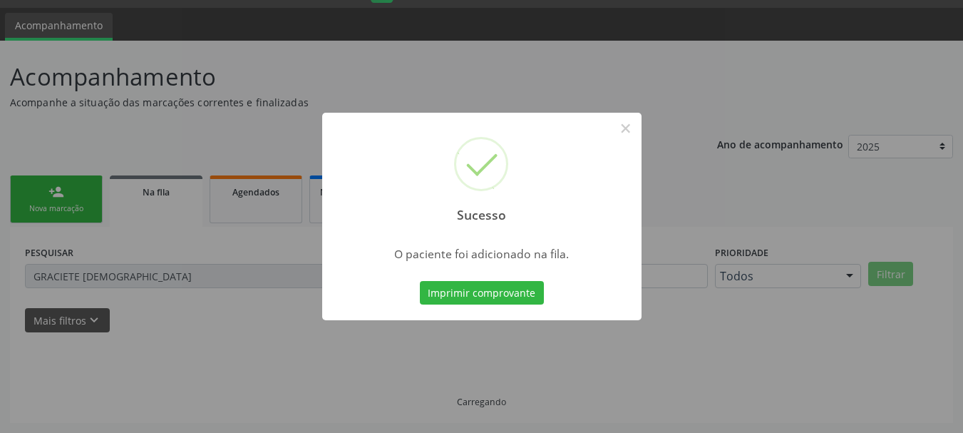
scroll to position [7, 0]
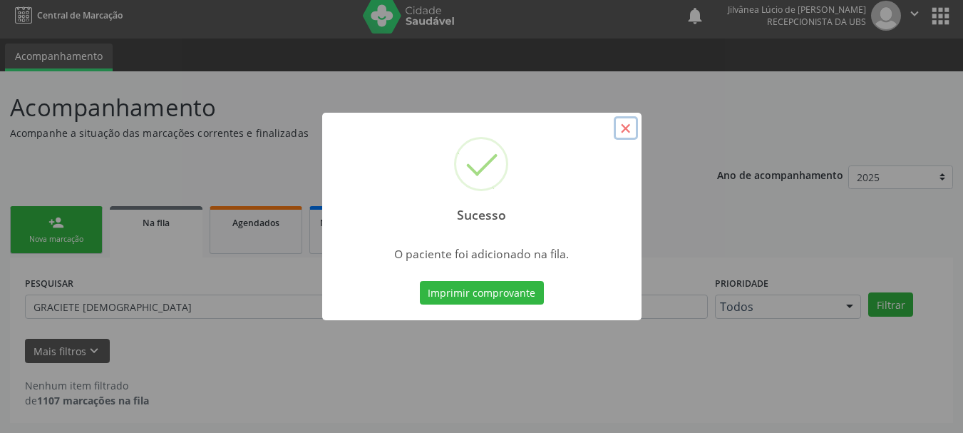
click at [625, 134] on button "×" at bounding box center [626, 128] width 24 height 24
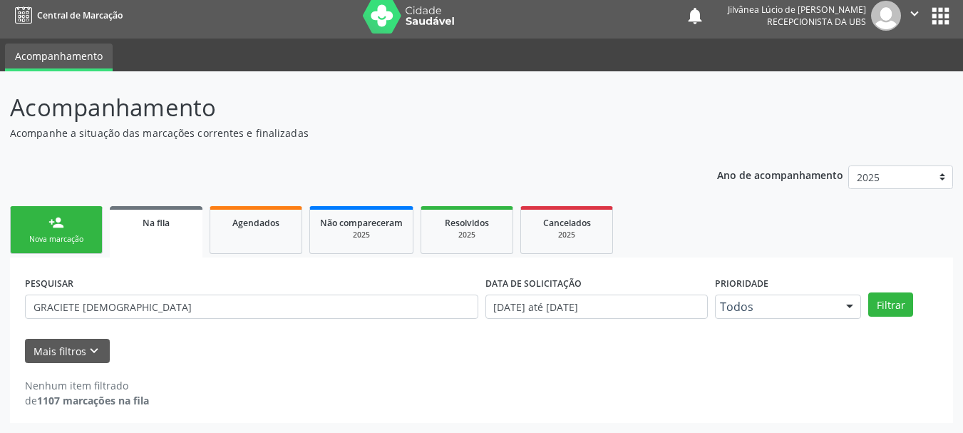
click at [63, 250] on link "person_add Nova marcação" at bounding box center [56, 230] width 93 height 48
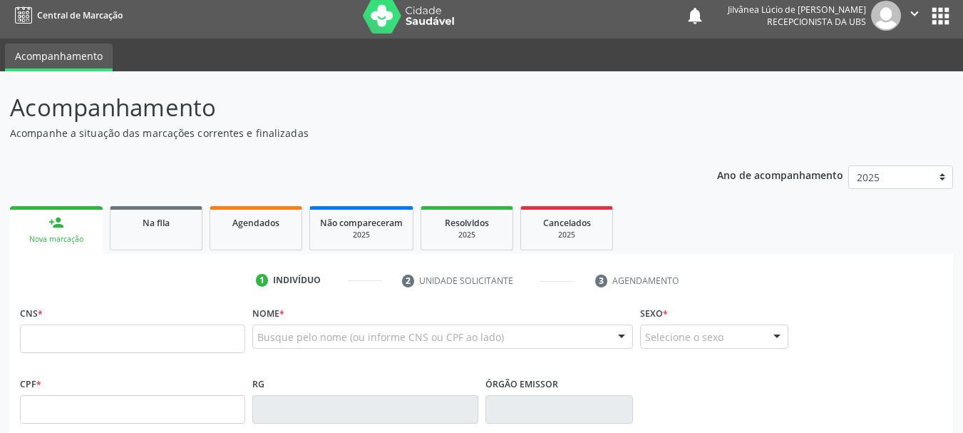
click at [295, 327] on div "Busque pelo nome (ou informe CNS ou CPF ao lado)" at bounding box center [442, 336] width 381 height 24
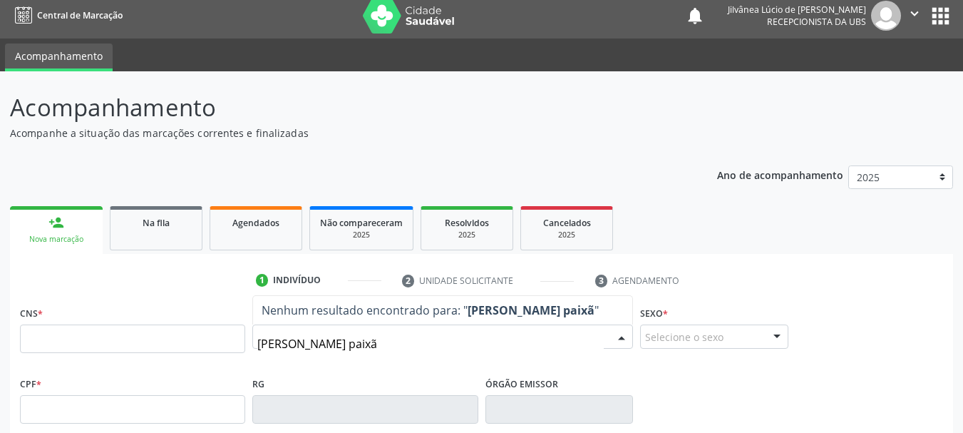
type input "[PERSON_NAME] paixão"
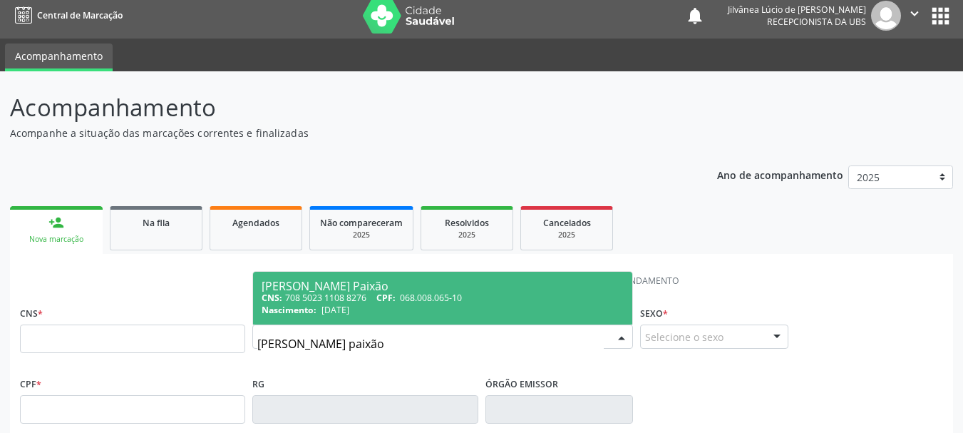
click at [302, 302] on div "CNS: 708 5023 1108 8276 CPF: 068.008.065-10" at bounding box center [443, 298] width 362 height 12
type input "708 5023 1108 8276"
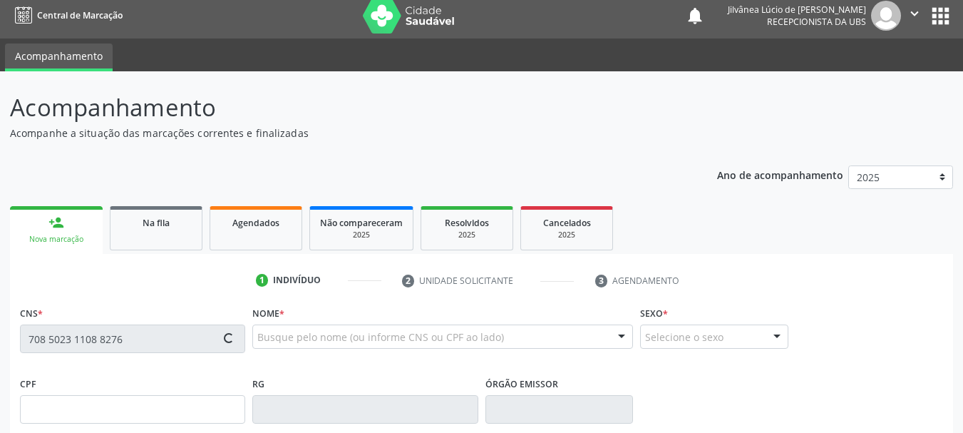
type input "068.008.065-10"
type input "05/[DATE]"
type input "Gildasia Trindade Paixão"
type input "[PHONE_NUMBER]"
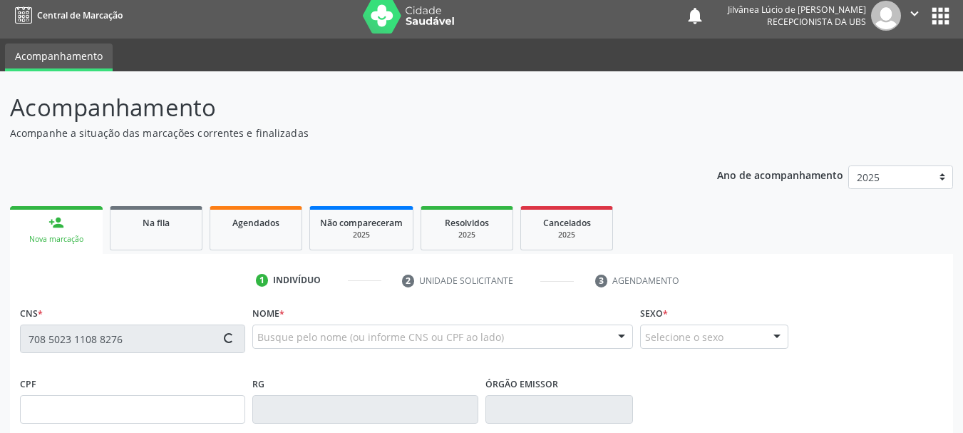
type input "012.377.705-48"
type input "S/N"
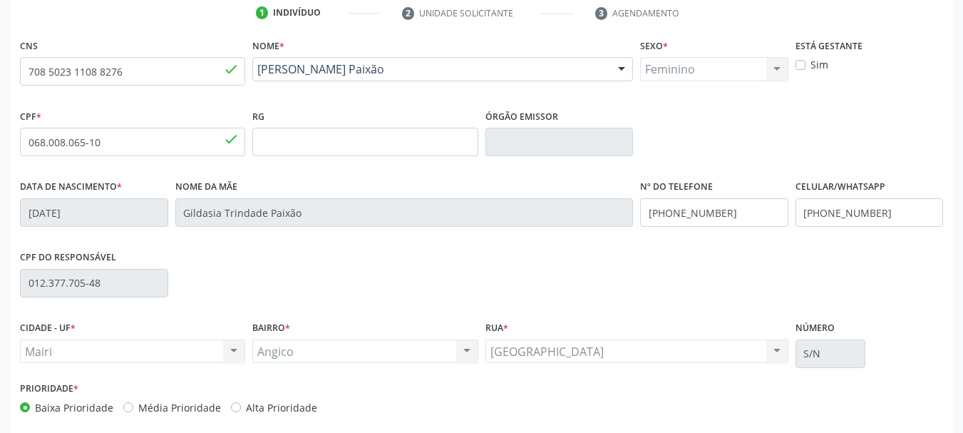
scroll to position [340, 0]
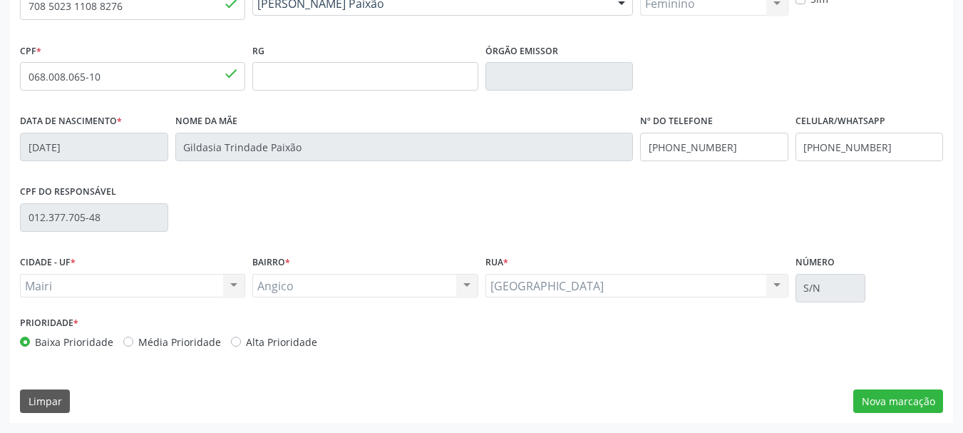
click at [246, 341] on label "Alta Prioridade" at bounding box center [281, 341] width 71 height 15
click at [231, 341] on input "Alta Prioridade" at bounding box center [236, 340] width 10 height 13
radio input "true"
click at [902, 408] on button "Nova marcação" at bounding box center [899, 401] width 90 height 24
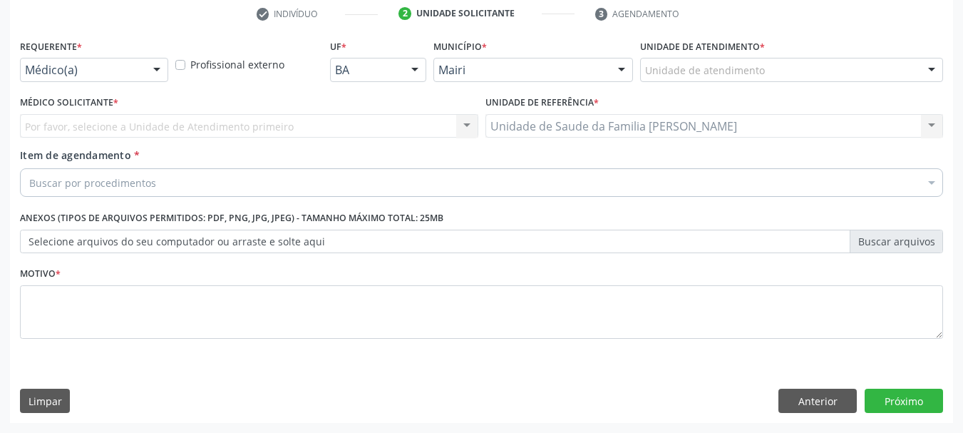
scroll to position [274, 0]
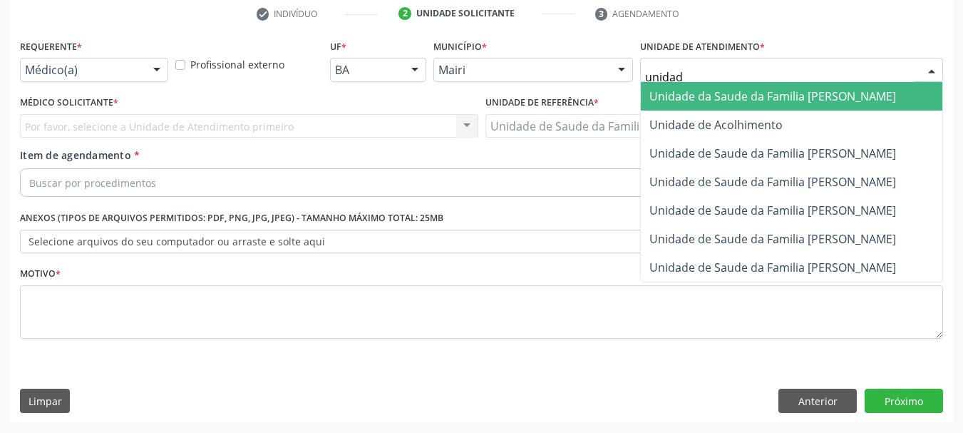
type input "unidade"
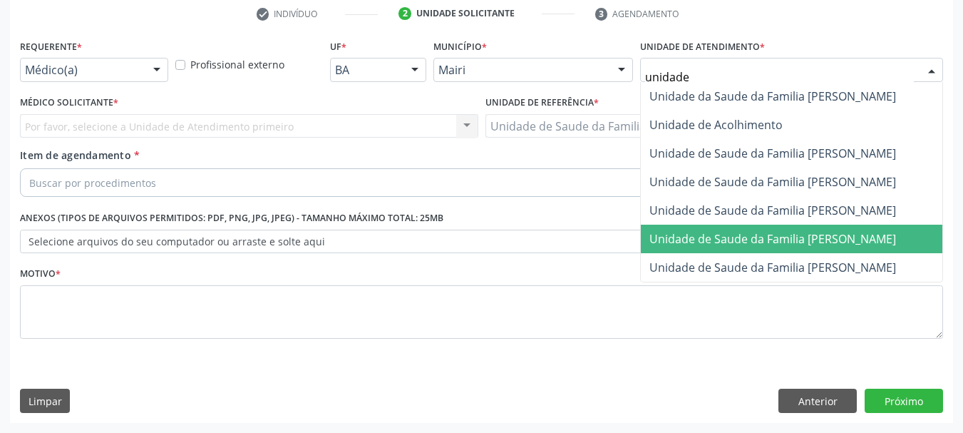
click at [868, 250] on span "Unidade de Saude da Familia [PERSON_NAME]" at bounding box center [792, 239] width 302 height 29
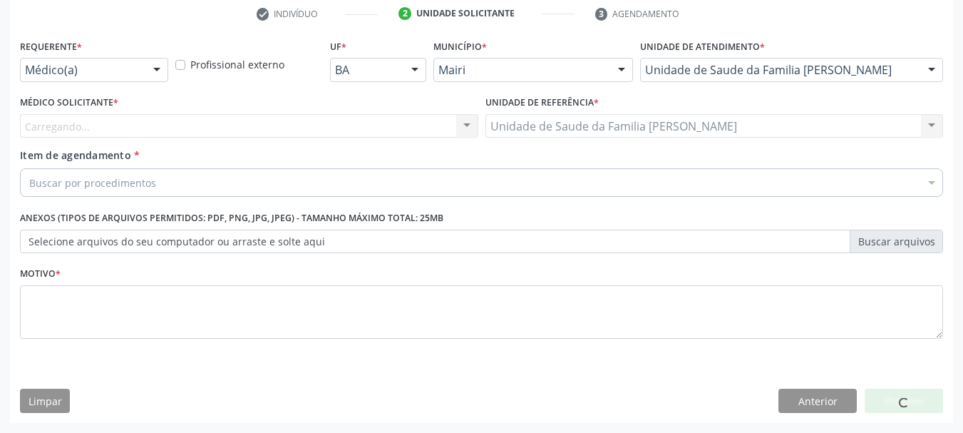
click at [82, 128] on div "Carregando... Nenhum resultado encontrado para: " " Não há nenhuma opção para s…" at bounding box center [249, 126] width 459 height 24
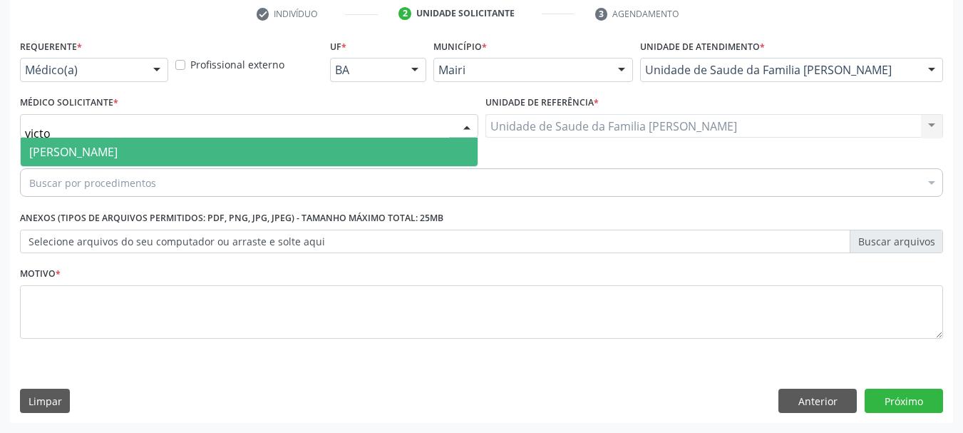
type input "victor"
click at [102, 153] on span "[PERSON_NAME]" at bounding box center [73, 152] width 88 height 16
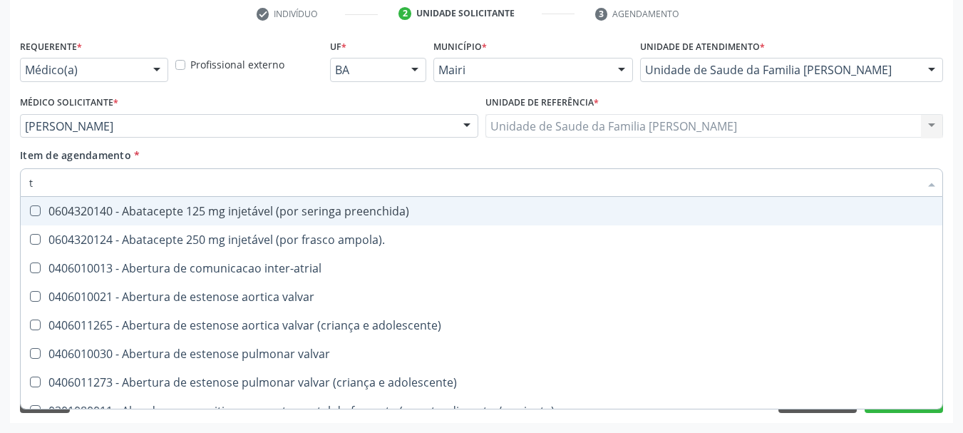
type input "t4"
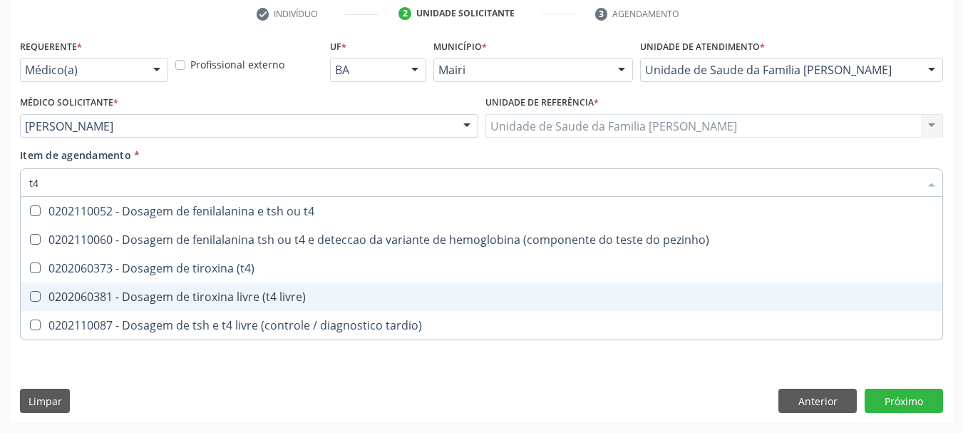
click at [237, 302] on div "0202060381 - Dosagem de tiroxina livre (t4 livre)" at bounding box center [481, 296] width 905 height 11
checkbox livre\) "true"
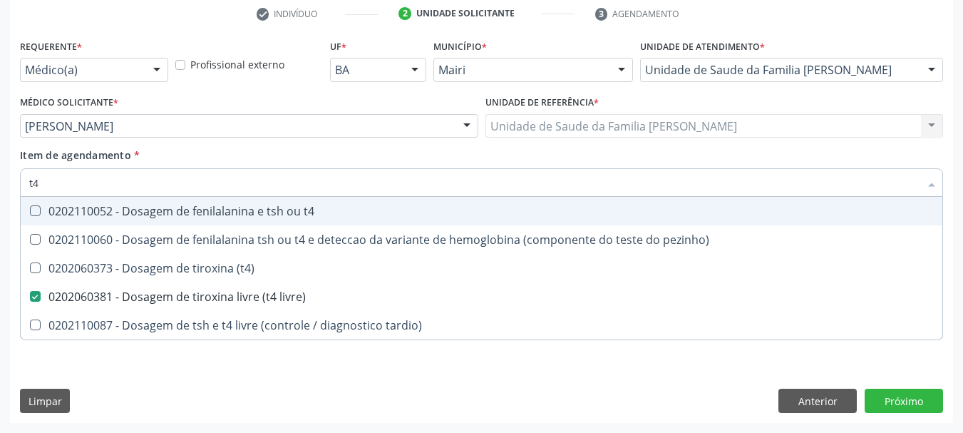
drag, startPoint x: 57, startPoint y: 183, endPoint x: 0, endPoint y: 176, distance: 57.4
click at [0, 176] on div "Acompanhamento Acompanhe a situação das marcações correntes e finalizadas Relat…" at bounding box center [481, 119] width 963 height 628
checkbox livre\) "false"
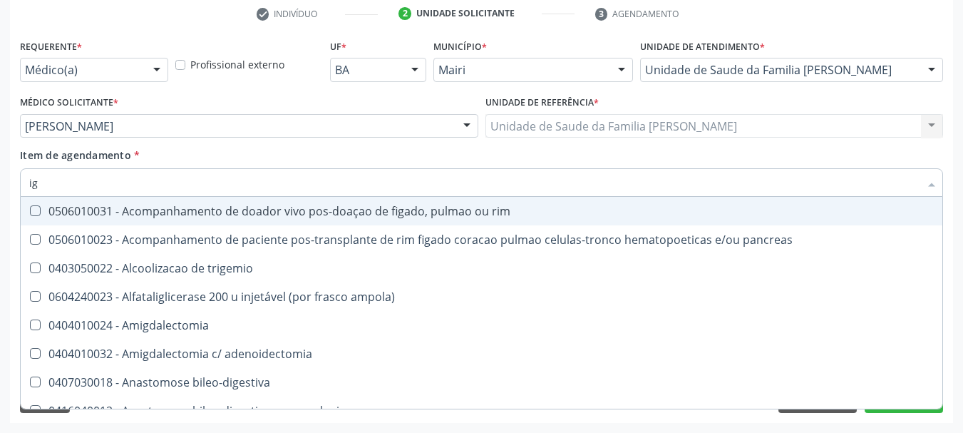
type input "igf"
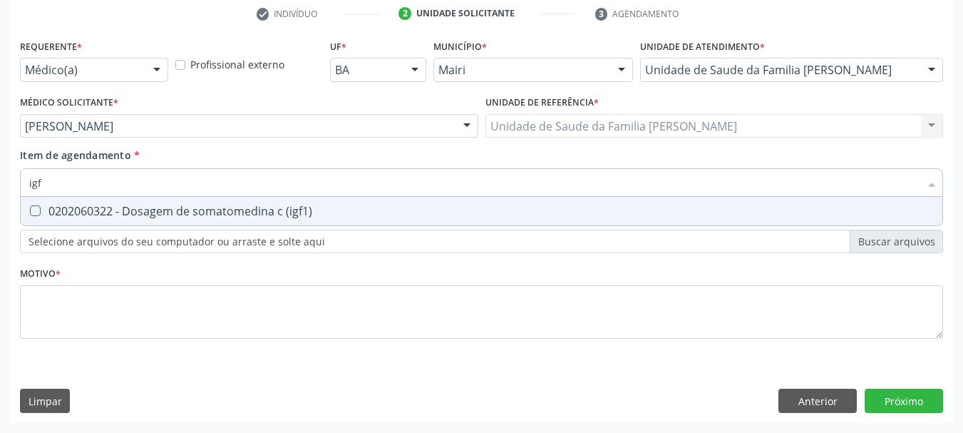
click at [84, 210] on div "0202060322 - Dosagem de somatomedina c (igf1)" at bounding box center [481, 210] width 905 height 11
checkbox \(igf1\) "true"
drag, startPoint x: 33, startPoint y: 180, endPoint x: 0, endPoint y: 185, distance: 33.3
click at [0, 185] on div "Acompanhamento Acompanhe a situação das marcações correntes e finalizadas Relat…" at bounding box center [481, 119] width 963 height 628
type input "pr"
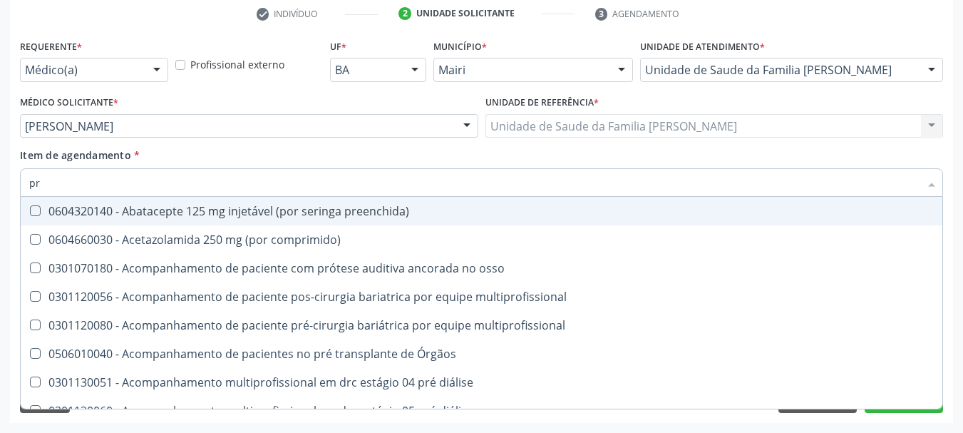
checkbox preenchida\) "false"
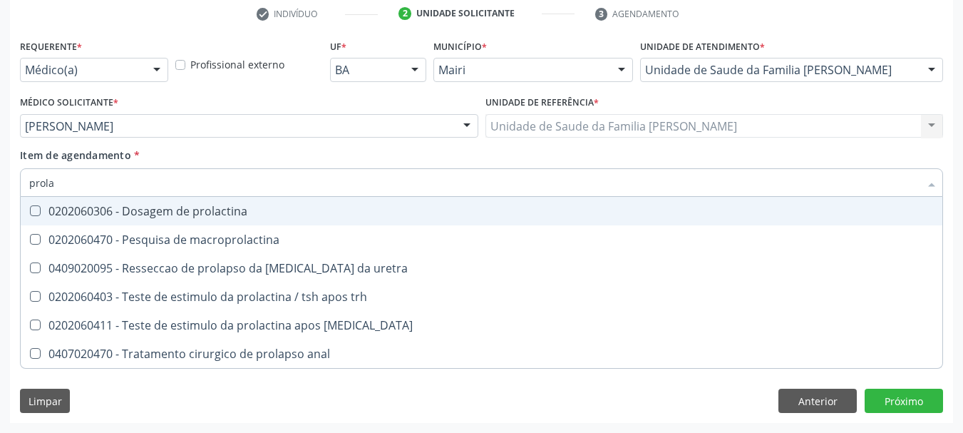
type input "prolac"
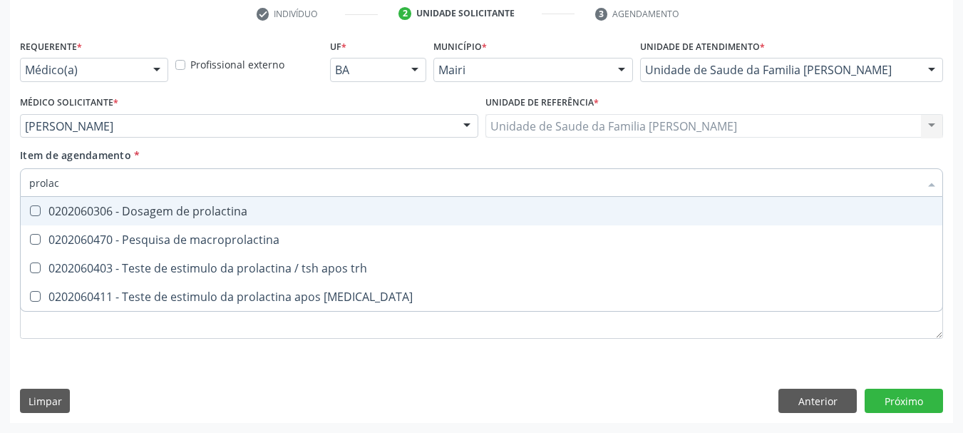
click at [102, 205] on div "0202060306 - Dosagem de prolactina" at bounding box center [481, 210] width 905 height 11
checkbox prolactina "true"
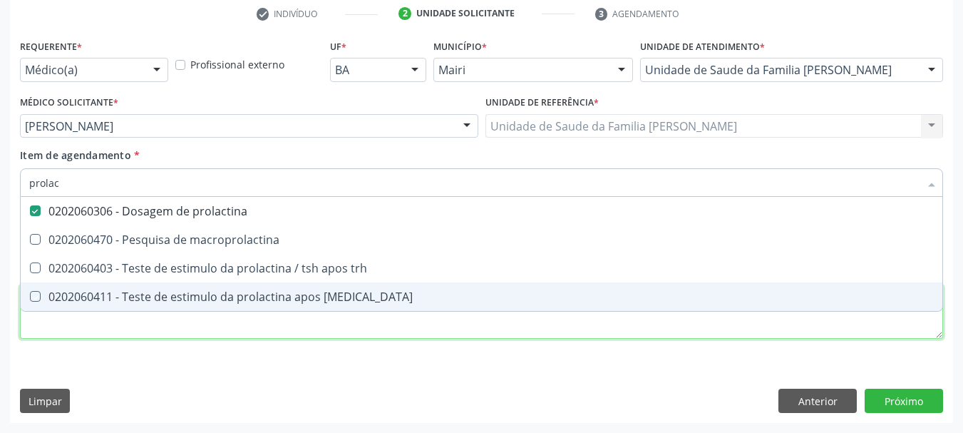
click at [135, 328] on div "Requerente * Médico(a) Médico(a) Enfermeiro(a) Paciente Nenhum resultado encont…" at bounding box center [482, 197] width 924 height 323
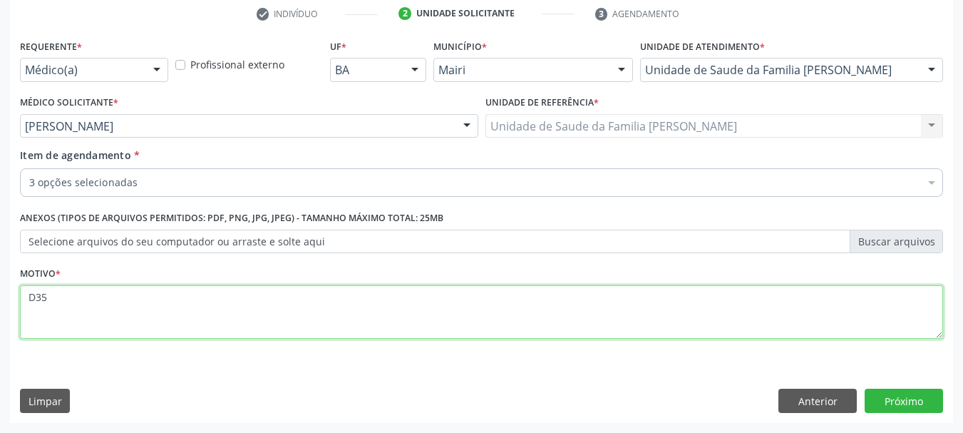
type textarea "D35"
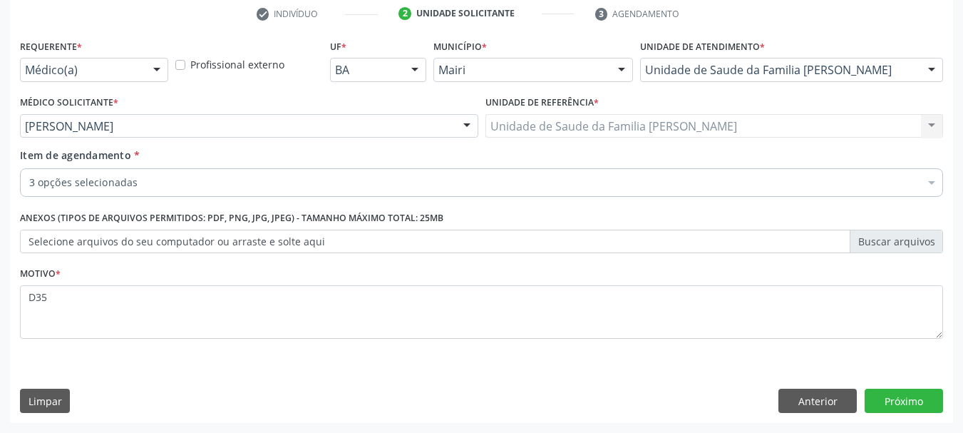
click at [312, 367] on div "Requerente * Médico(a) Médico(a) Enfermeiro(a) Paciente Nenhum resultado encont…" at bounding box center [481, 229] width 943 height 387
click at [902, 401] on button "Próximo" at bounding box center [904, 401] width 78 height 24
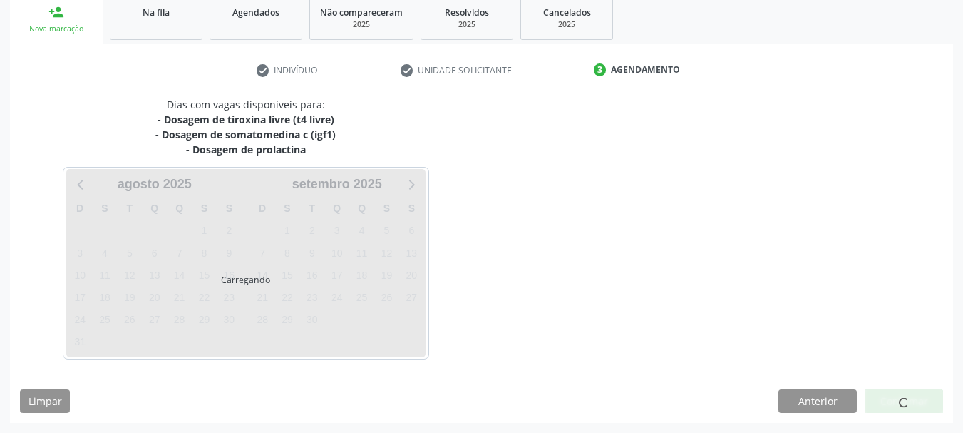
scroll to position [260, 0]
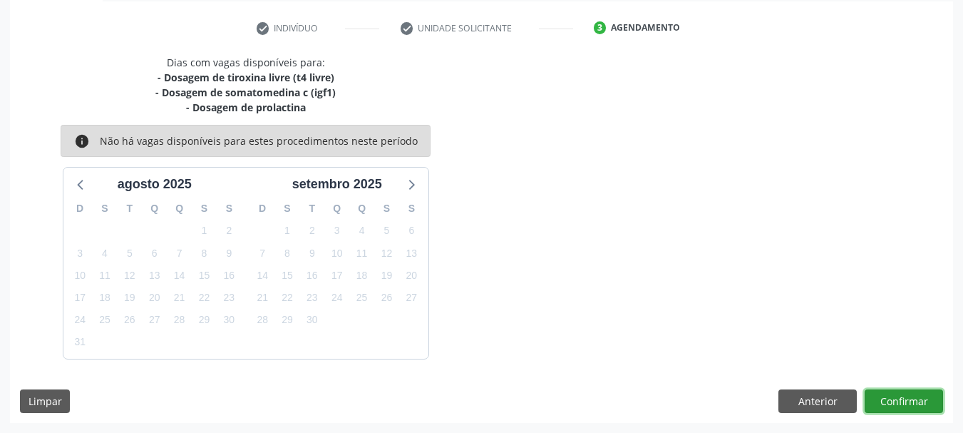
click at [900, 407] on button "Confirmar" at bounding box center [904, 401] width 78 height 24
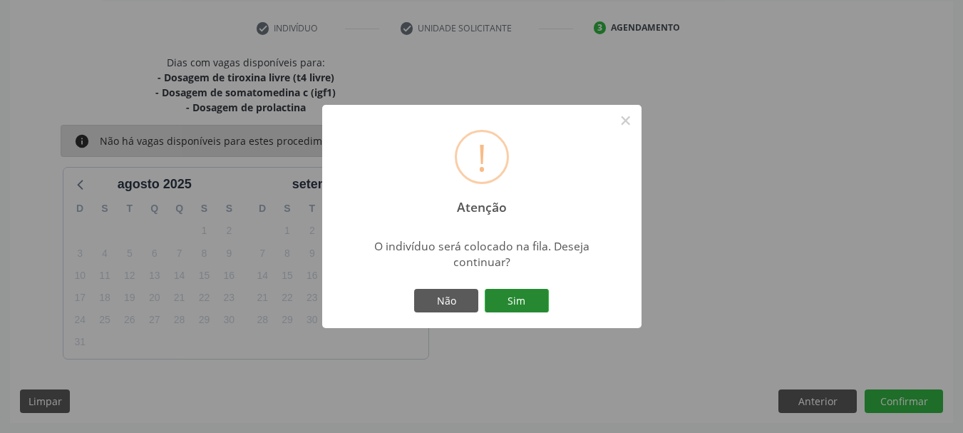
click at [518, 298] on button "Sim" at bounding box center [517, 301] width 64 height 24
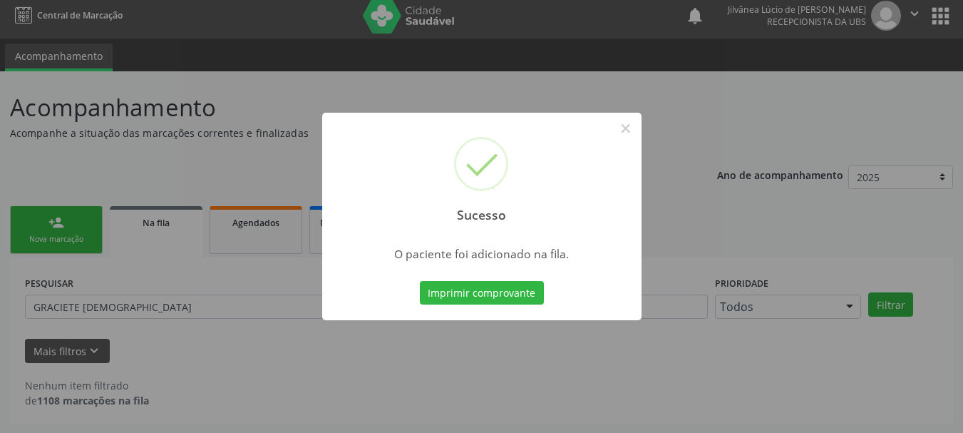
scroll to position [7, 0]
click at [626, 137] on button "×" at bounding box center [626, 128] width 24 height 24
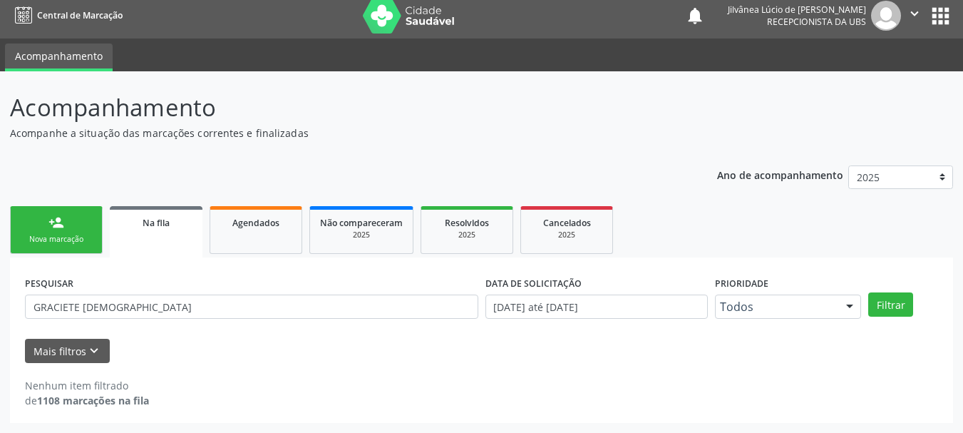
click at [582, 129] on p "Acompanhe a situação das marcações correntes e finalizadas" at bounding box center [340, 133] width 660 height 15
click at [416, 145] on div "Acompanhamento Acompanhe a situação das marcações correntes e finalizadas Relat…" at bounding box center [481, 256] width 943 height 333
click at [438, 137] on p "Acompanhe a situação das marcações correntes e finalizadas" at bounding box center [340, 133] width 660 height 15
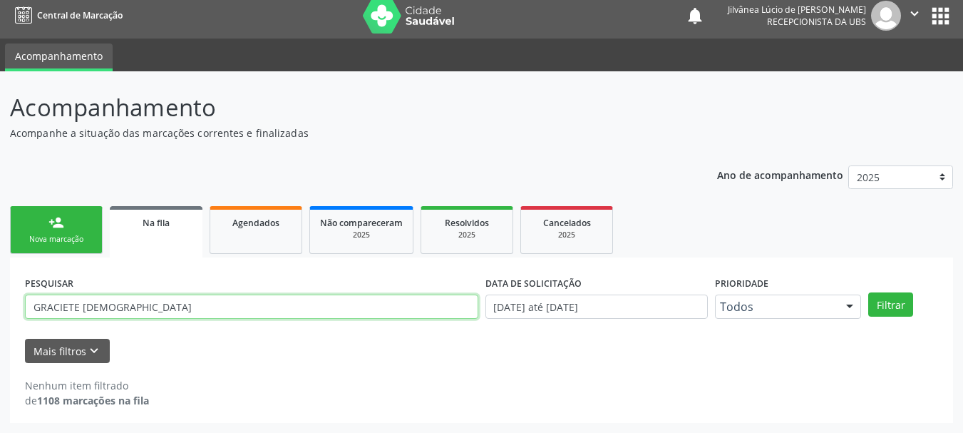
drag, startPoint x: 170, startPoint y: 317, endPoint x: 0, endPoint y: 316, distance: 169.7
click at [0, 316] on div "Acompanhamento Acompanhe a situação das marcações correntes e finalizadas Relat…" at bounding box center [481, 252] width 963 height 362
click at [869, 292] on button "Filtrar" at bounding box center [891, 304] width 45 height 24
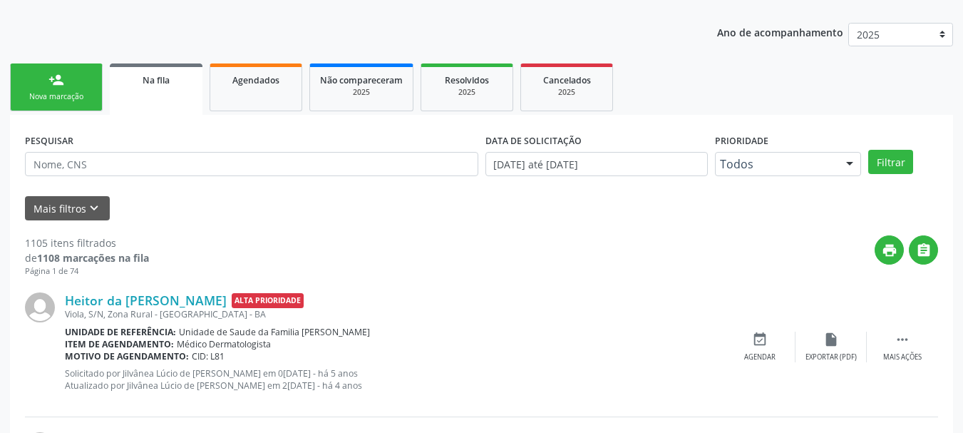
scroll to position [0, 0]
